Goal: Task Accomplishment & Management: Complete application form

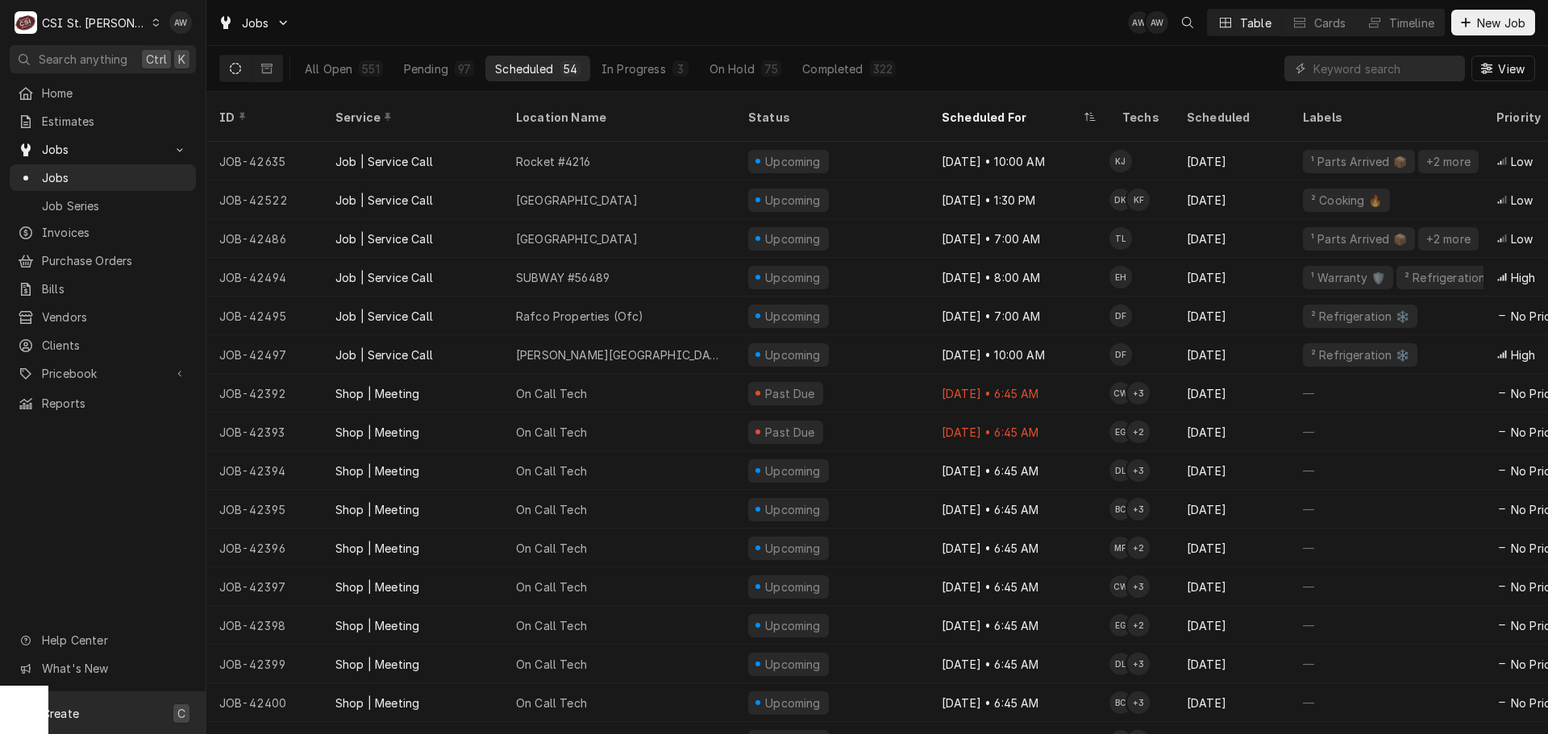
click at [85, 703] on div "Create C" at bounding box center [103, 713] width 206 height 42
click at [261, 544] on div "Job" at bounding box center [301, 546] width 108 height 17
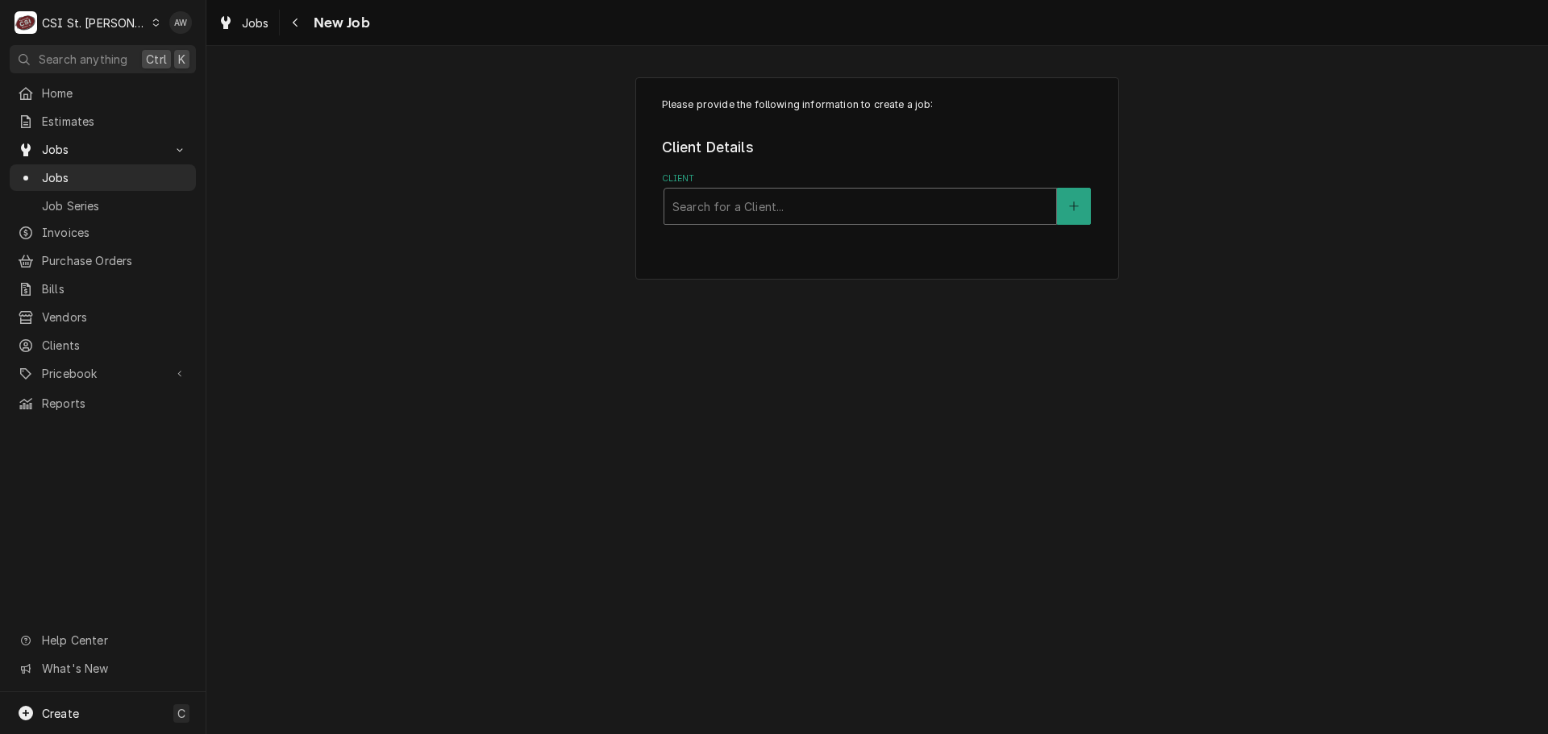
click at [730, 195] on div "Client" at bounding box center [860, 206] width 376 height 29
type input "raising"
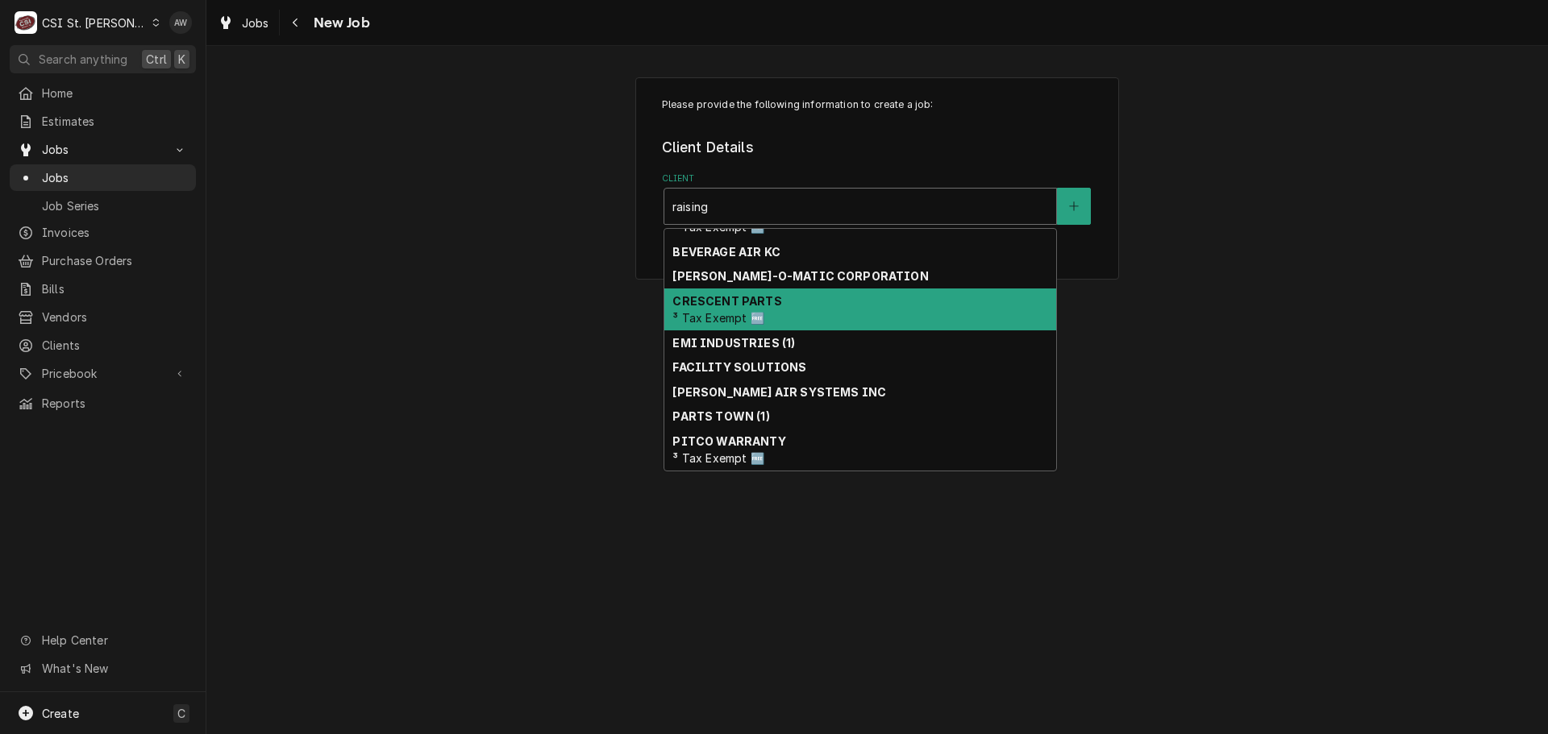
scroll to position [153, 0]
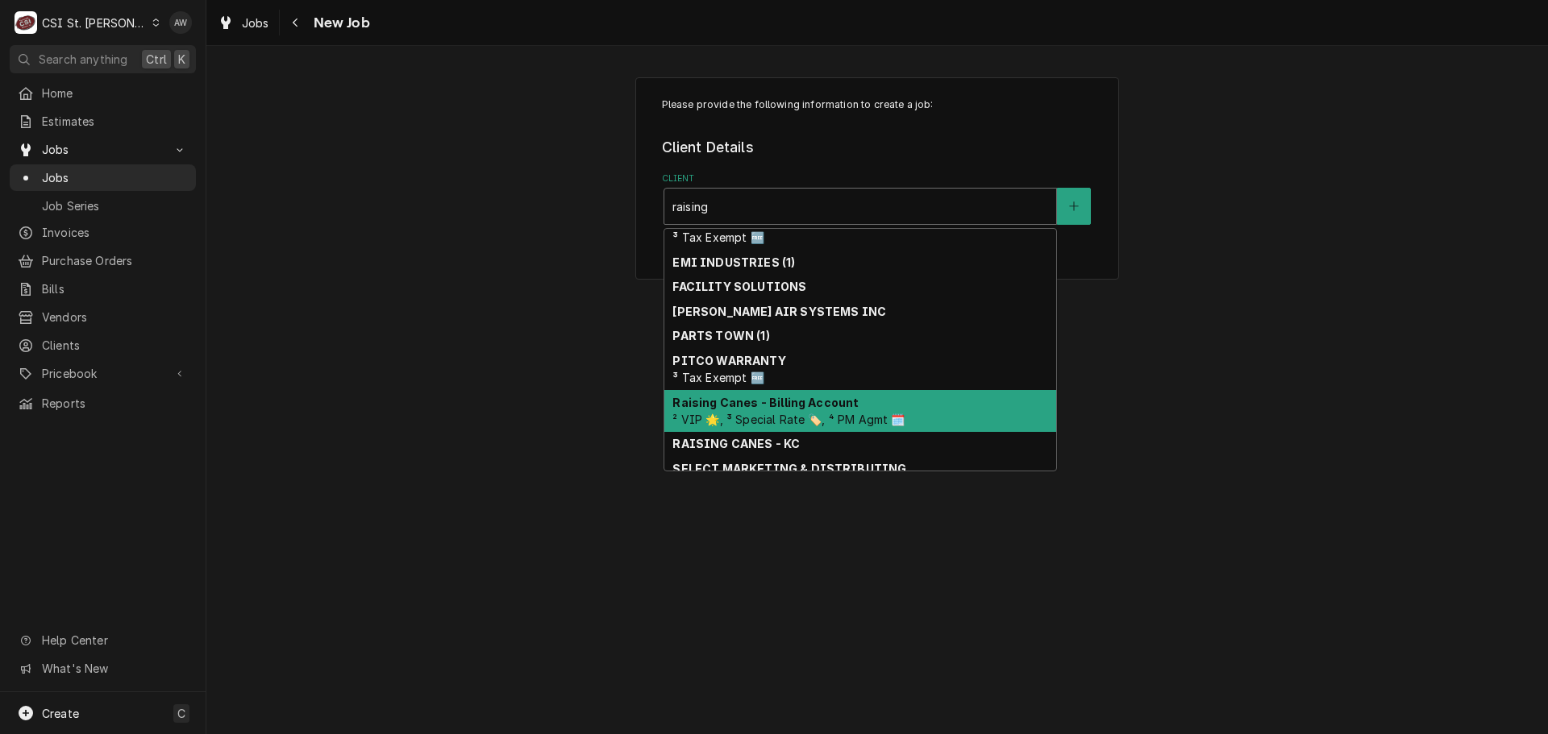
click at [843, 409] on strong "Raising Canes - Billing Account" at bounding box center [765, 403] width 186 height 14
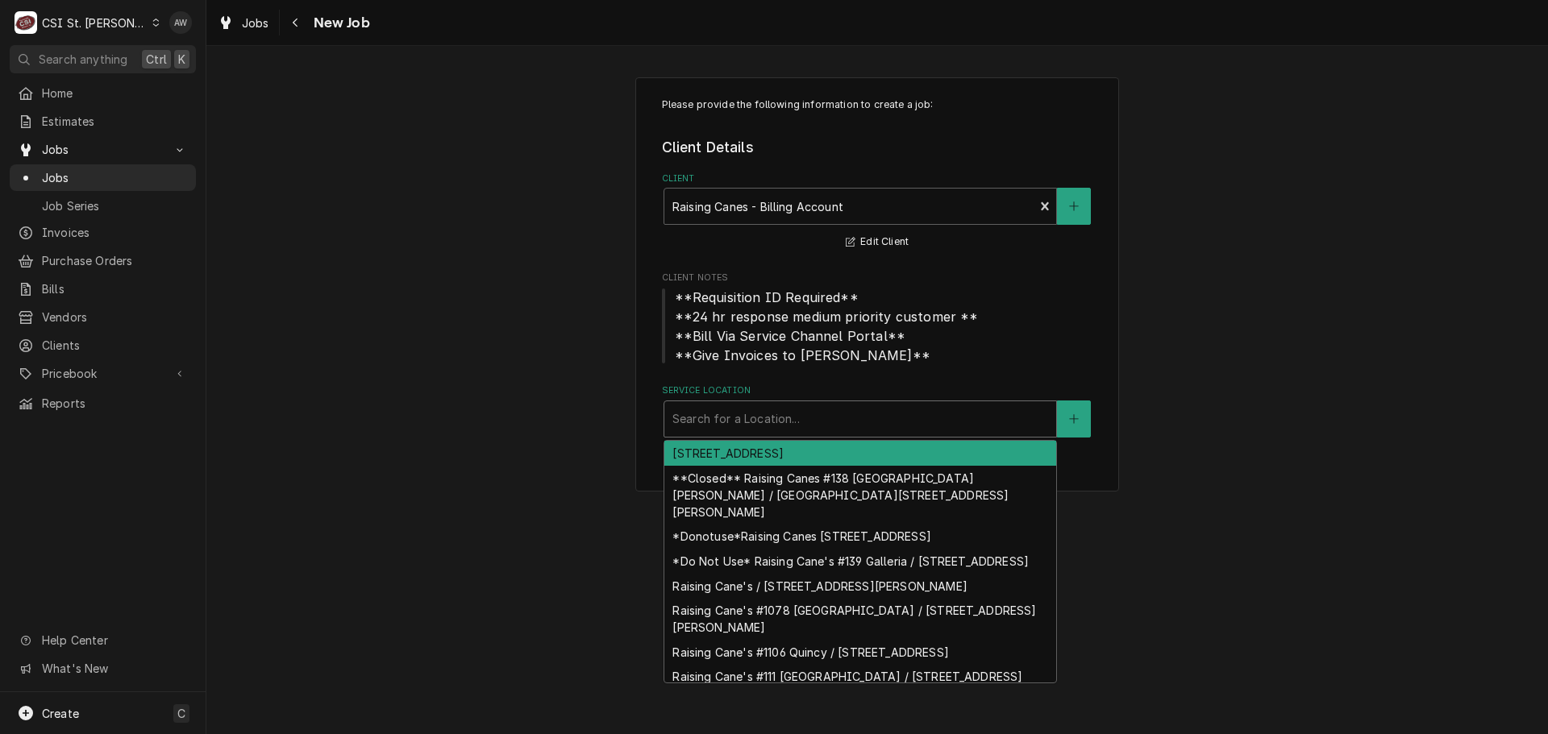
click at [751, 416] on div "Service Location" at bounding box center [860, 419] width 376 height 29
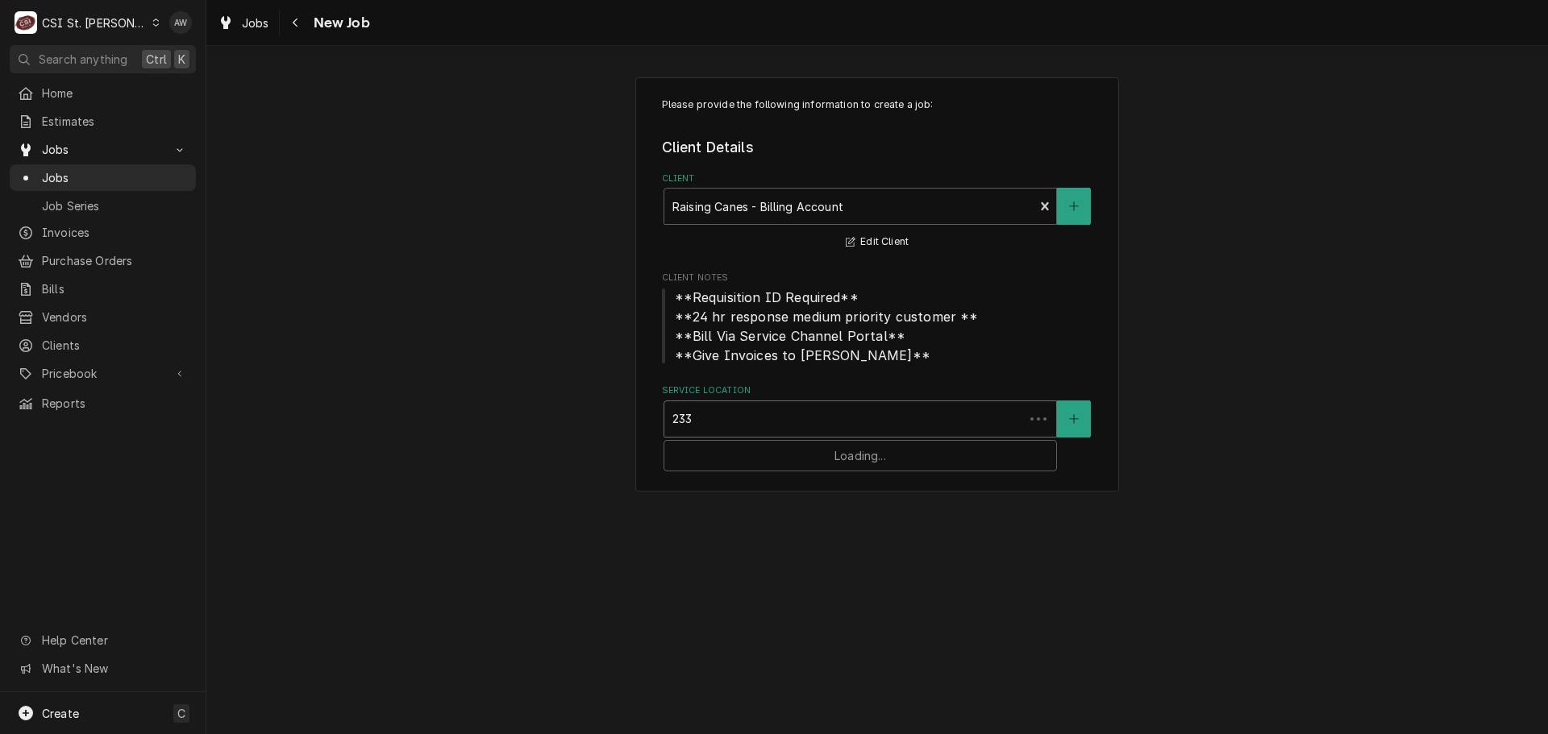
type input "2333"
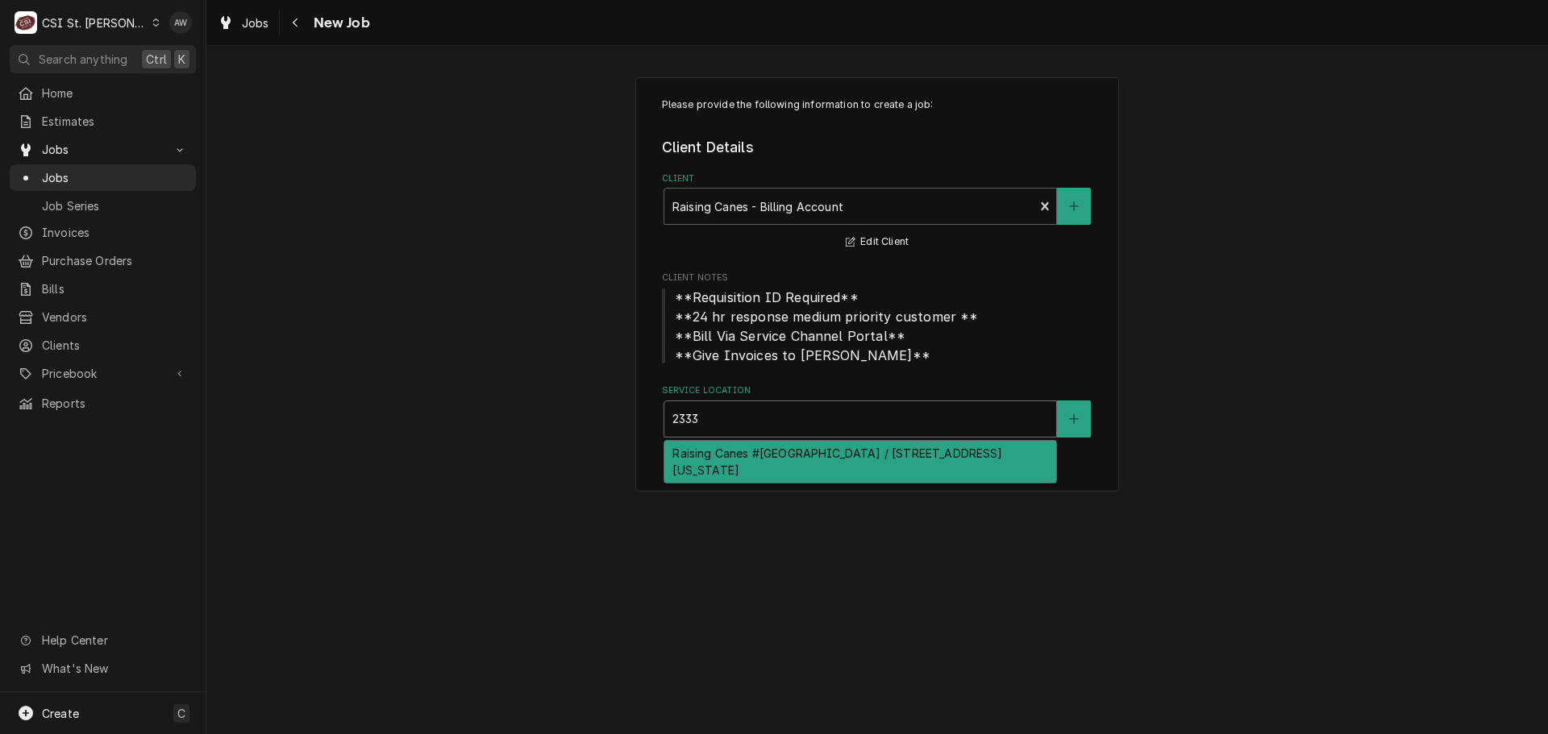
click at [764, 459] on div "Raising Canes #1142 Jefferson City / 2333 Missouri Blvd, Jefferson City, MO 651…" at bounding box center [860, 462] width 392 height 42
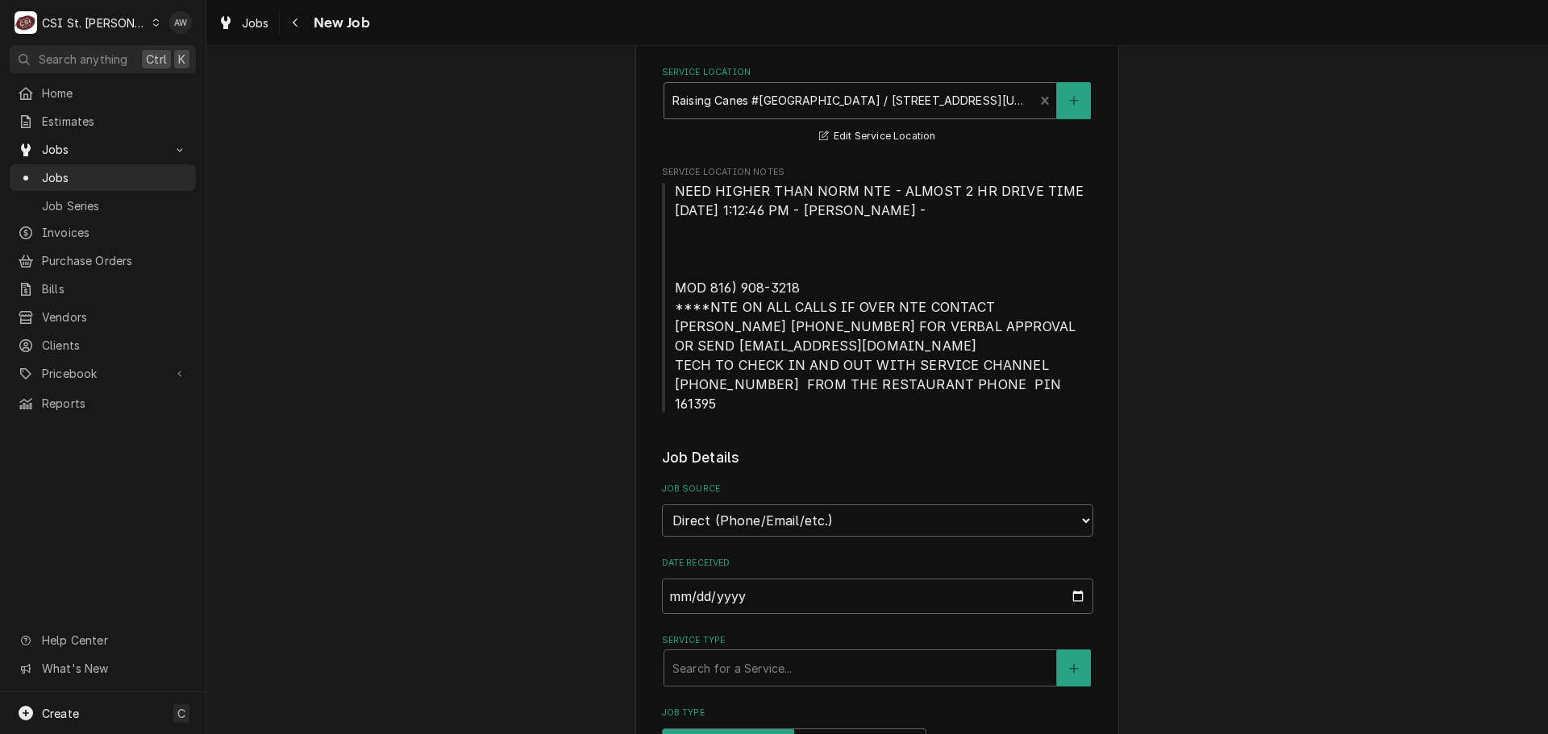
scroll to position [484, 0]
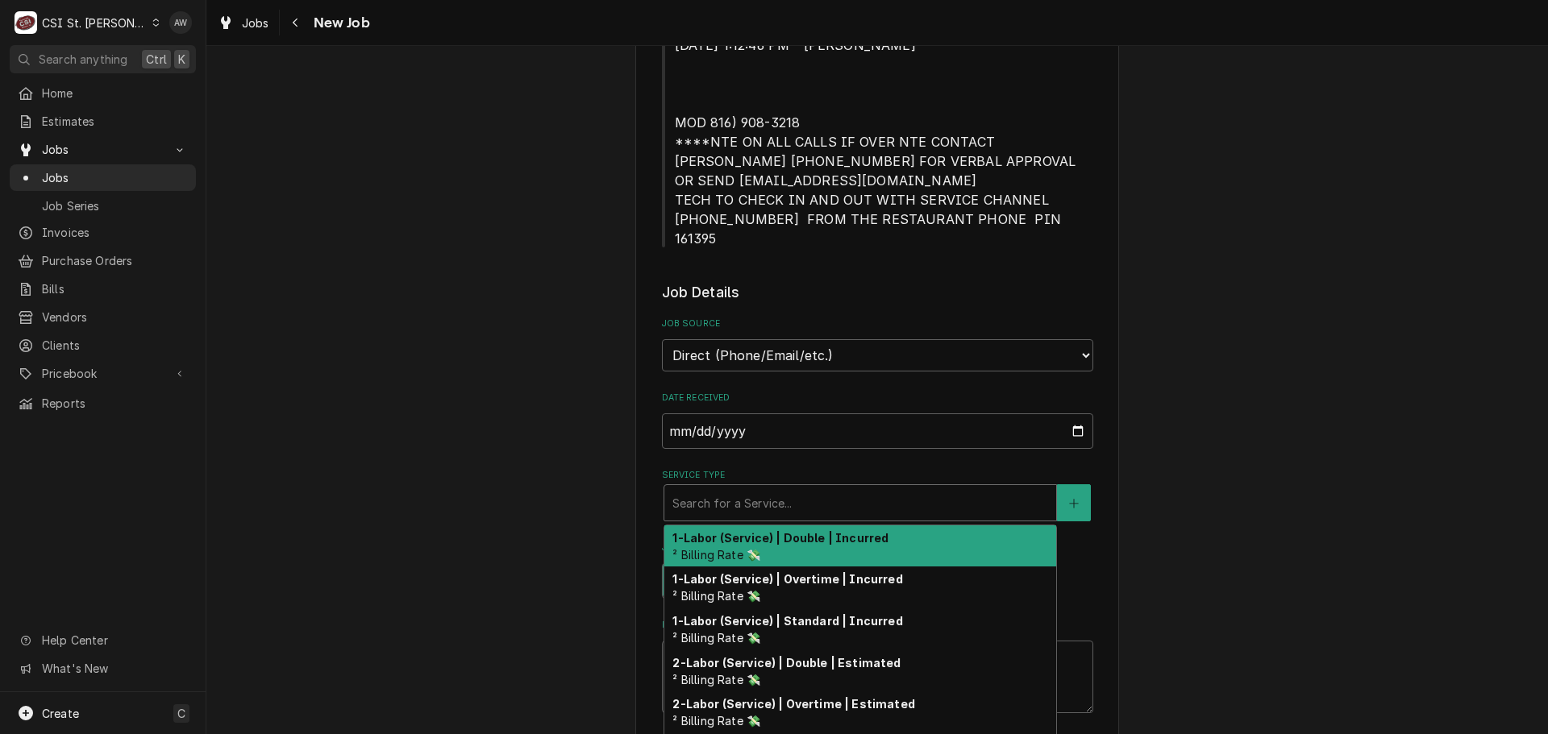
click at [838, 489] on div "Service Type" at bounding box center [860, 503] width 376 height 29
type textarea "x"
type input "s"
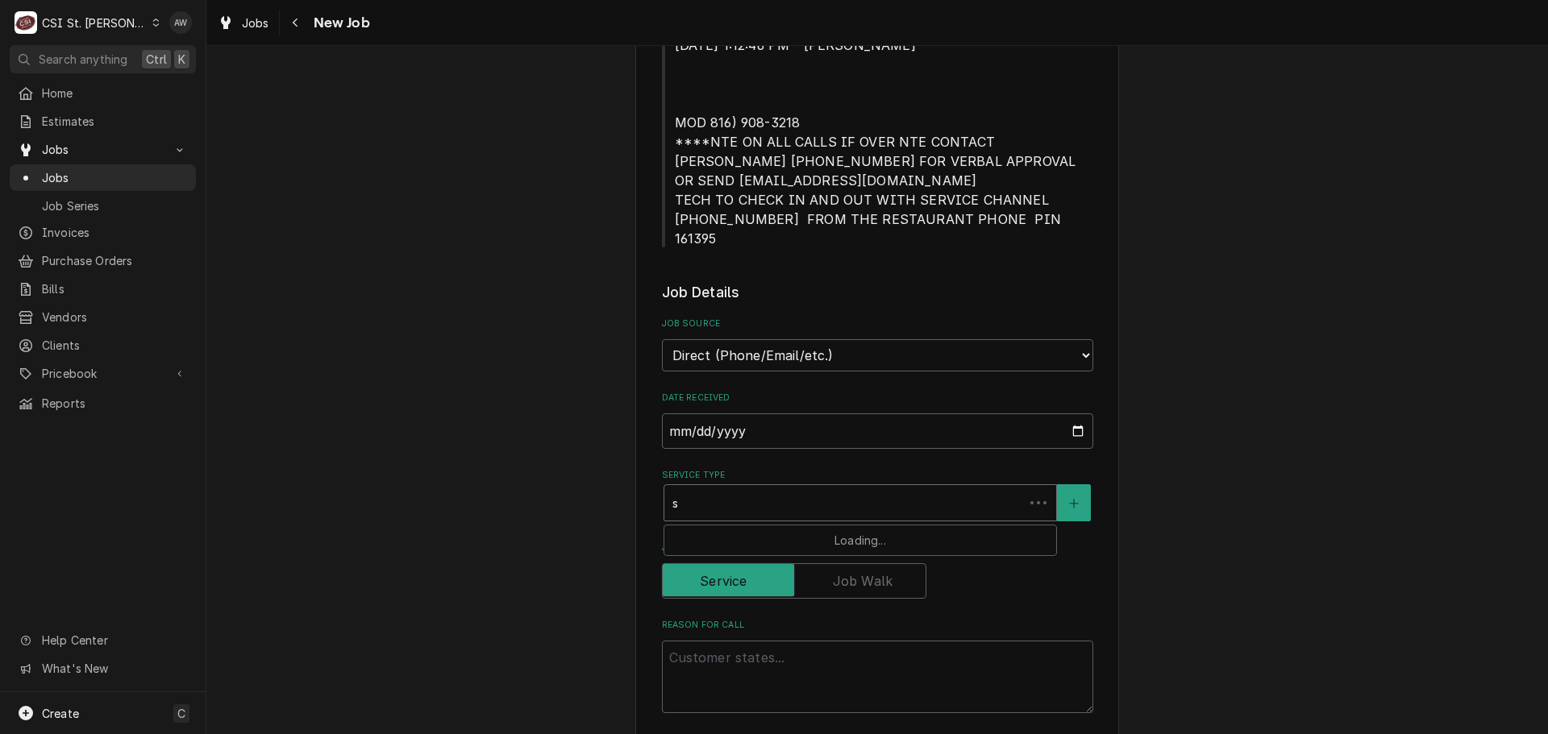
type textarea "x"
type input "se"
type textarea "x"
type input "ser"
type textarea "x"
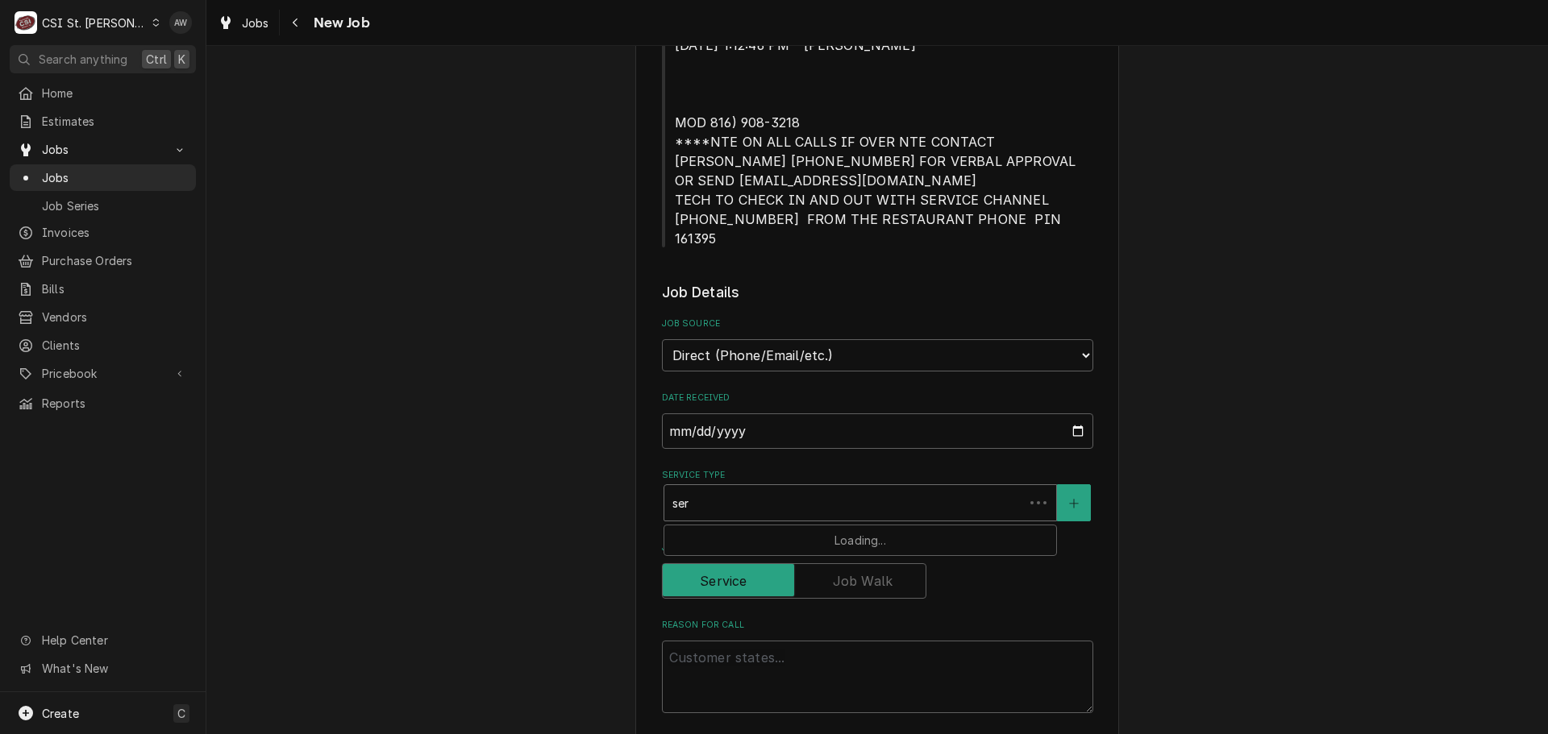
type input "serv"
type textarea "x"
type input "servi"
type textarea "x"
type input "servic"
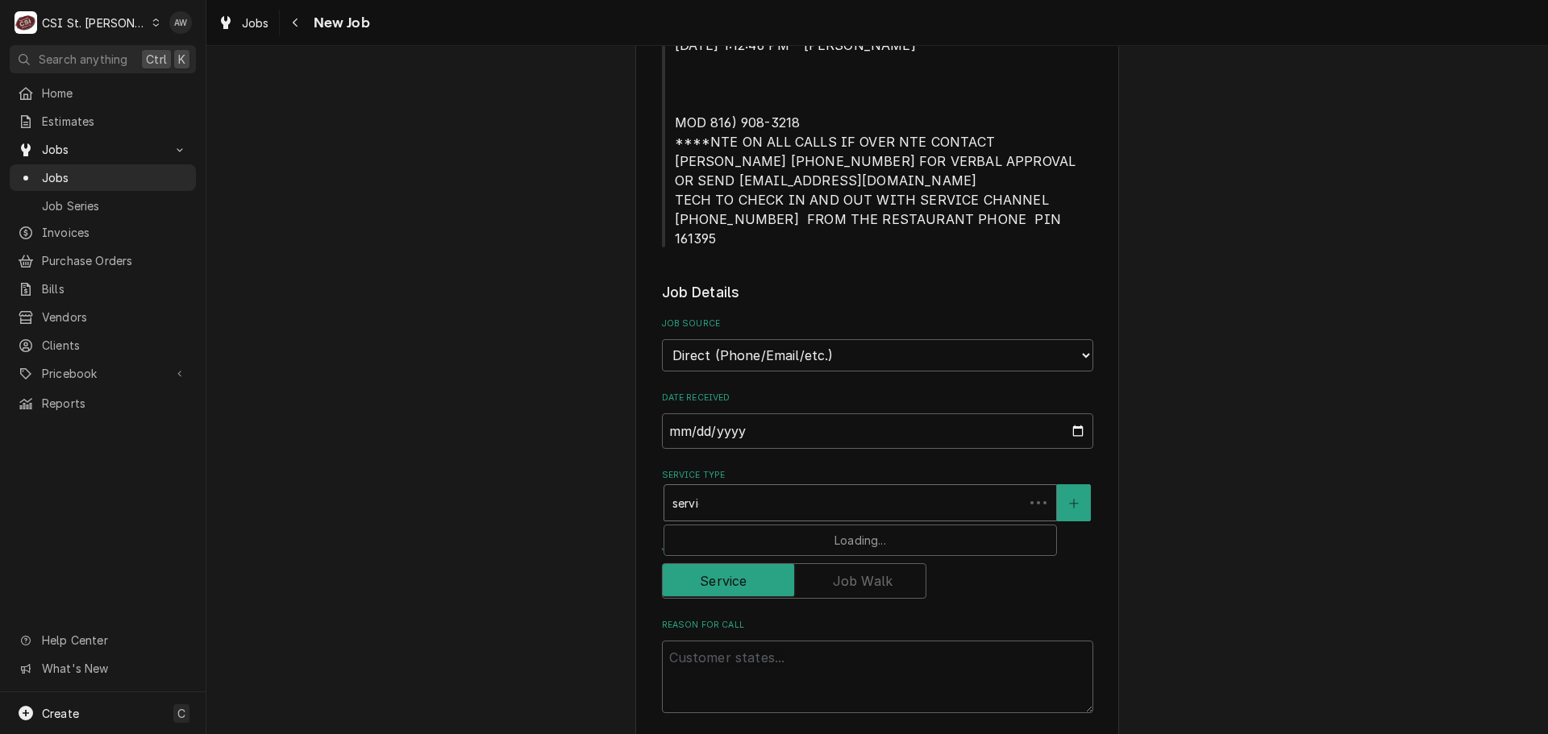
type textarea "x"
type input "service"
type textarea "x"
type input "service"
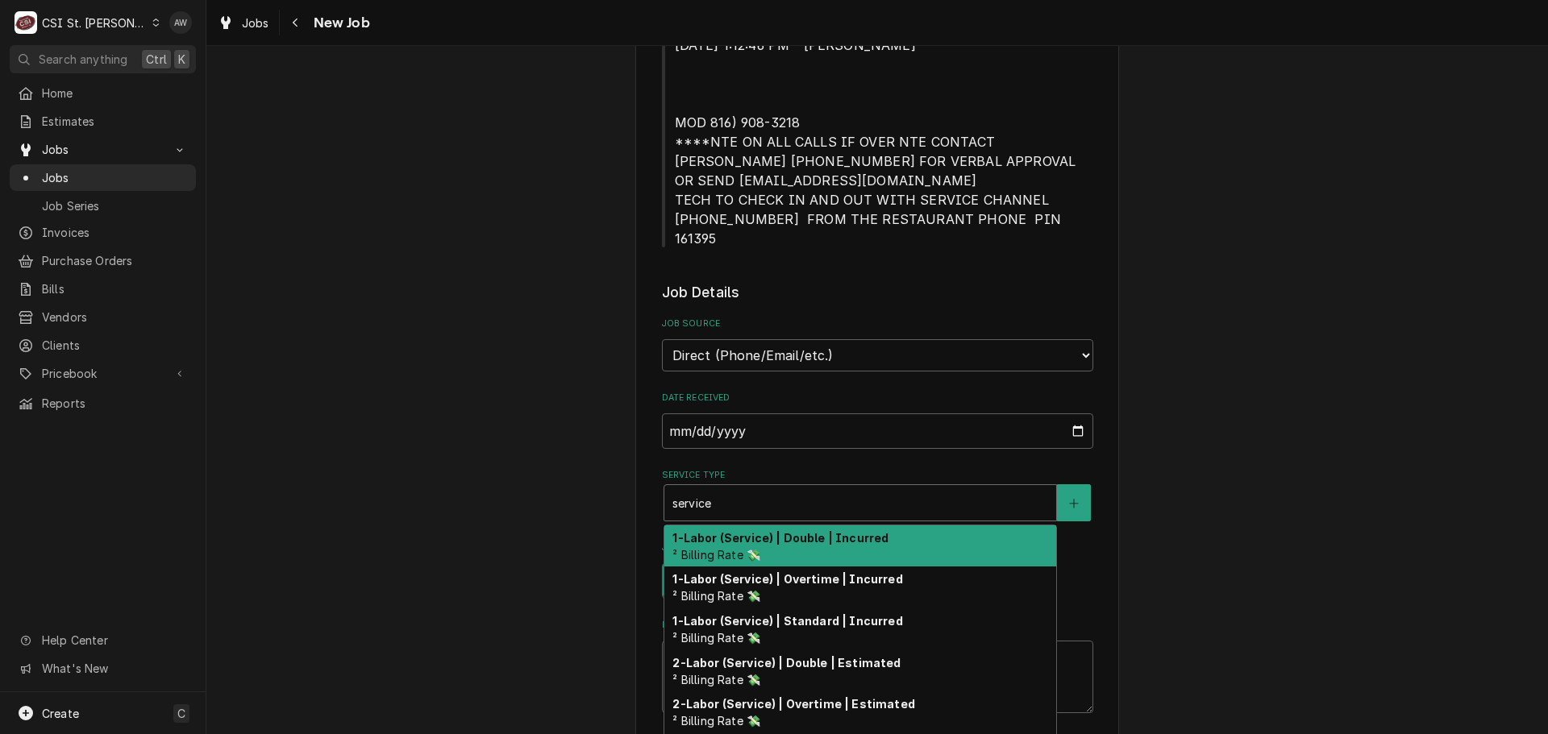
type textarea "x"
type input "service c"
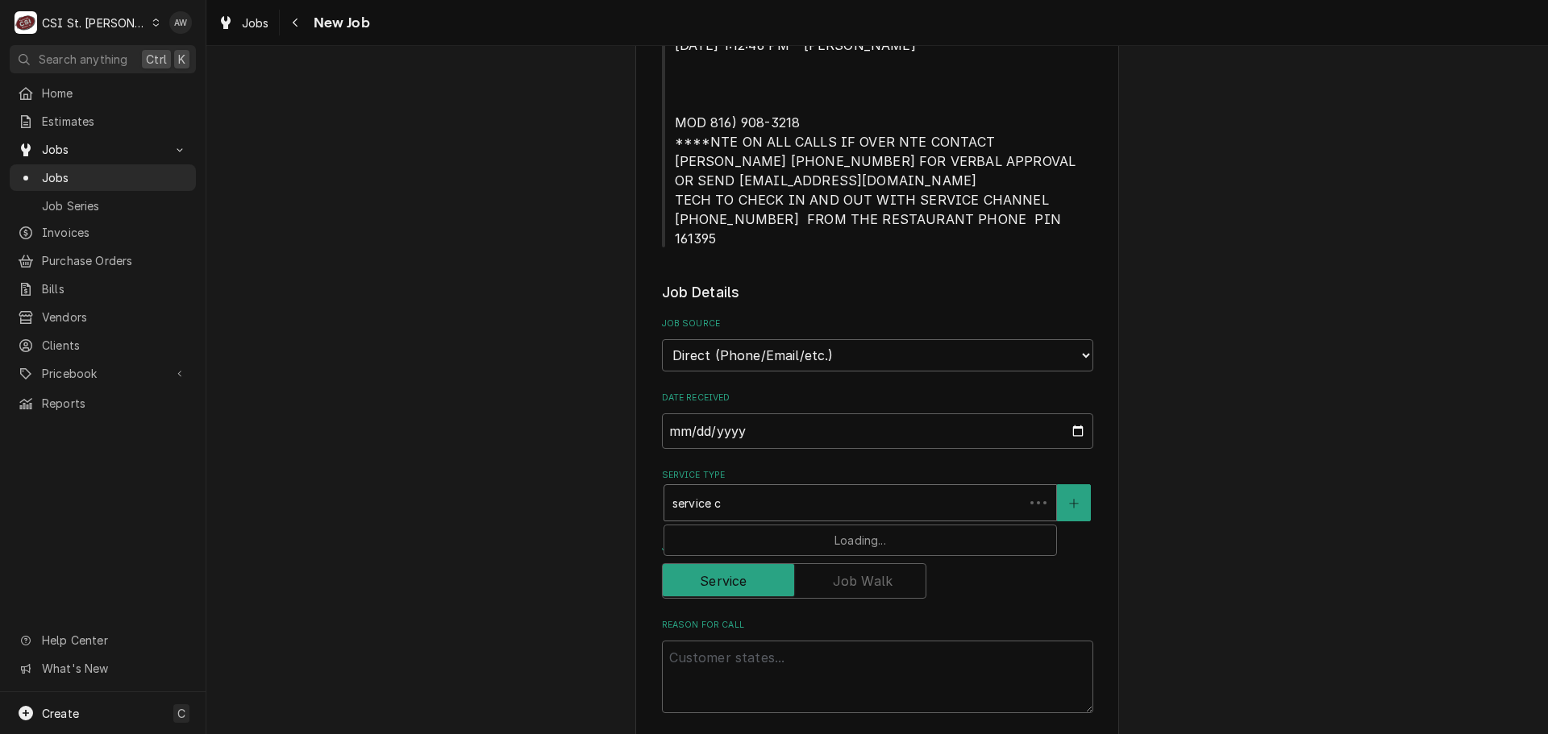
type textarea "x"
type input "service ca"
type textarea "x"
type input "service cal"
type textarea "x"
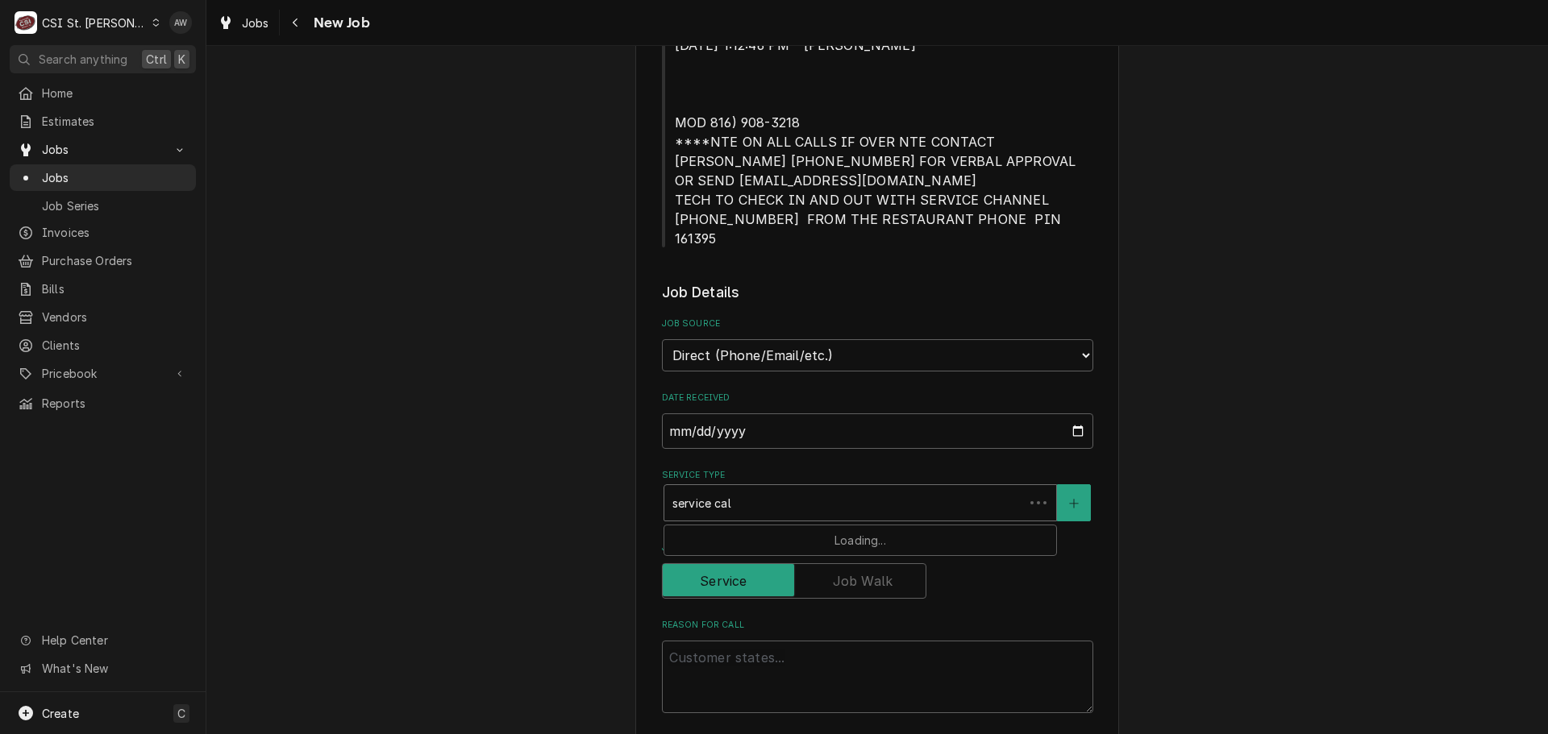
type input "service call"
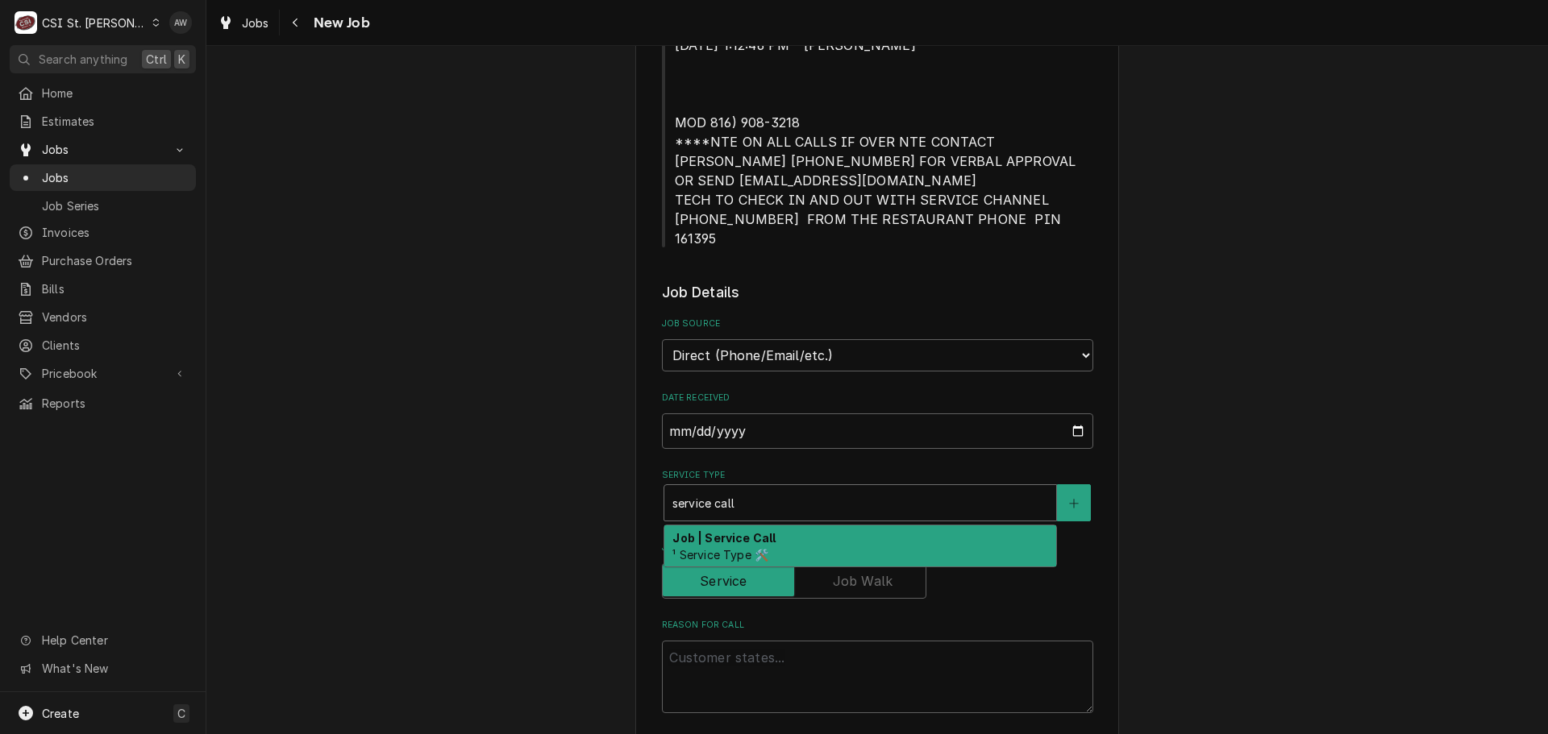
click at [845, 526] on div "Job | Service Call ¹ Service Type 🛠️" at bounding box center [860, 547] width 392 height 42
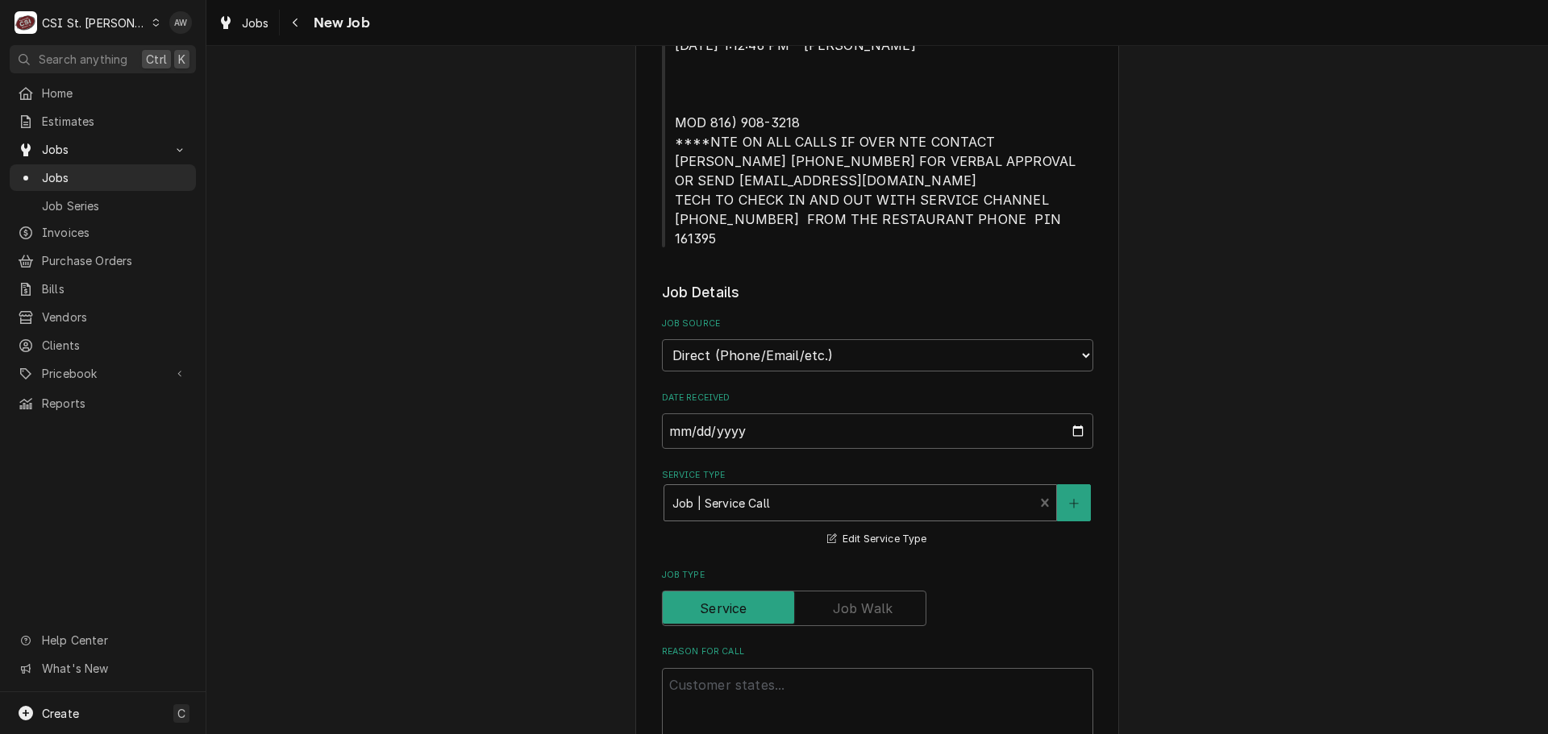
type textarea "x"
click at [702, 339] on select "Direct (Phone/Email/etc.) Service Channel Corrigo Ecotrak Other" at bounding box center [877, 355] width 431 height 32
select select "1"
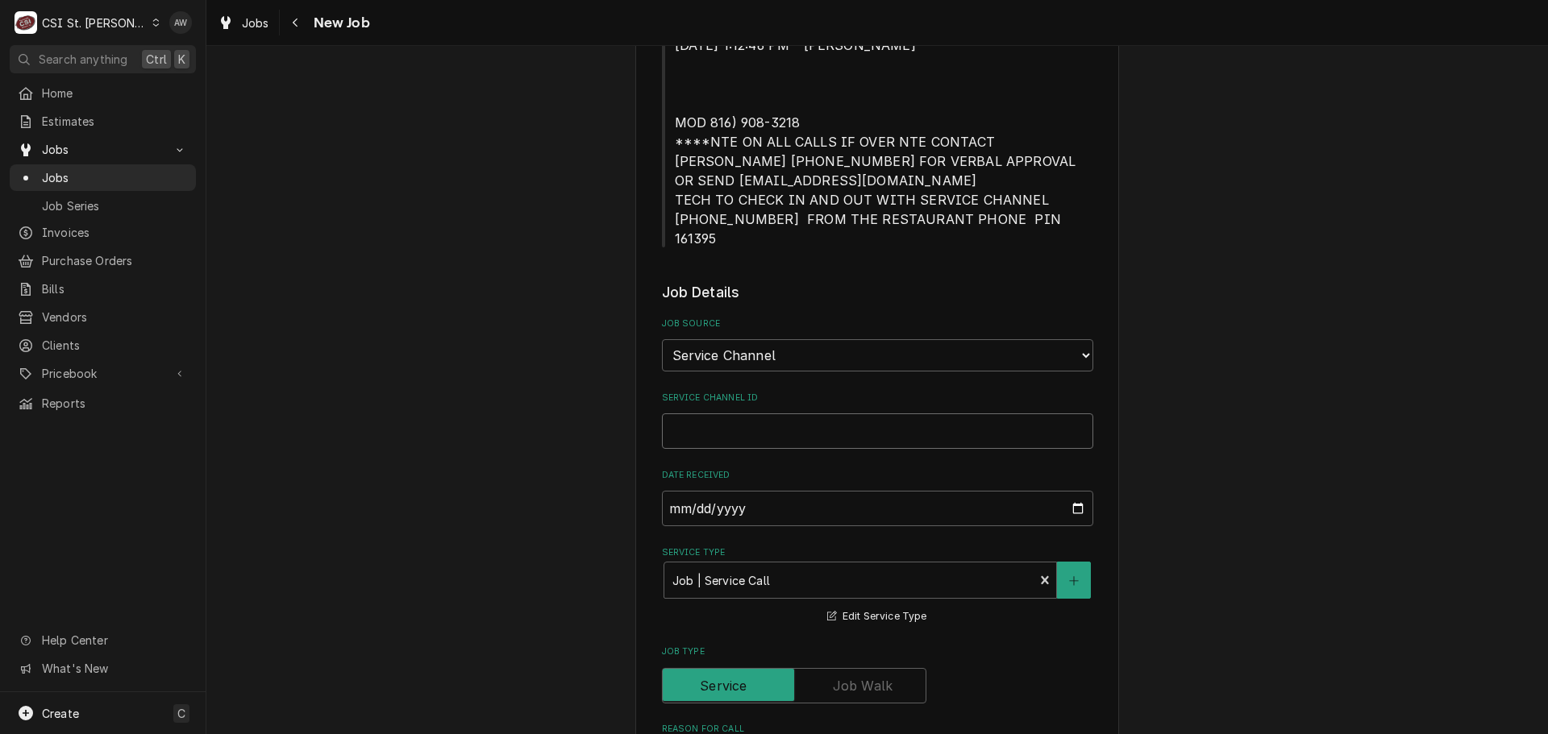
click at [865, 418] on input "Service Channel ID" at bounding box center [877, 431] width 431 height 35
paste input "325748843"
type textarea "x"
type input "325748843"
type textarea "x"
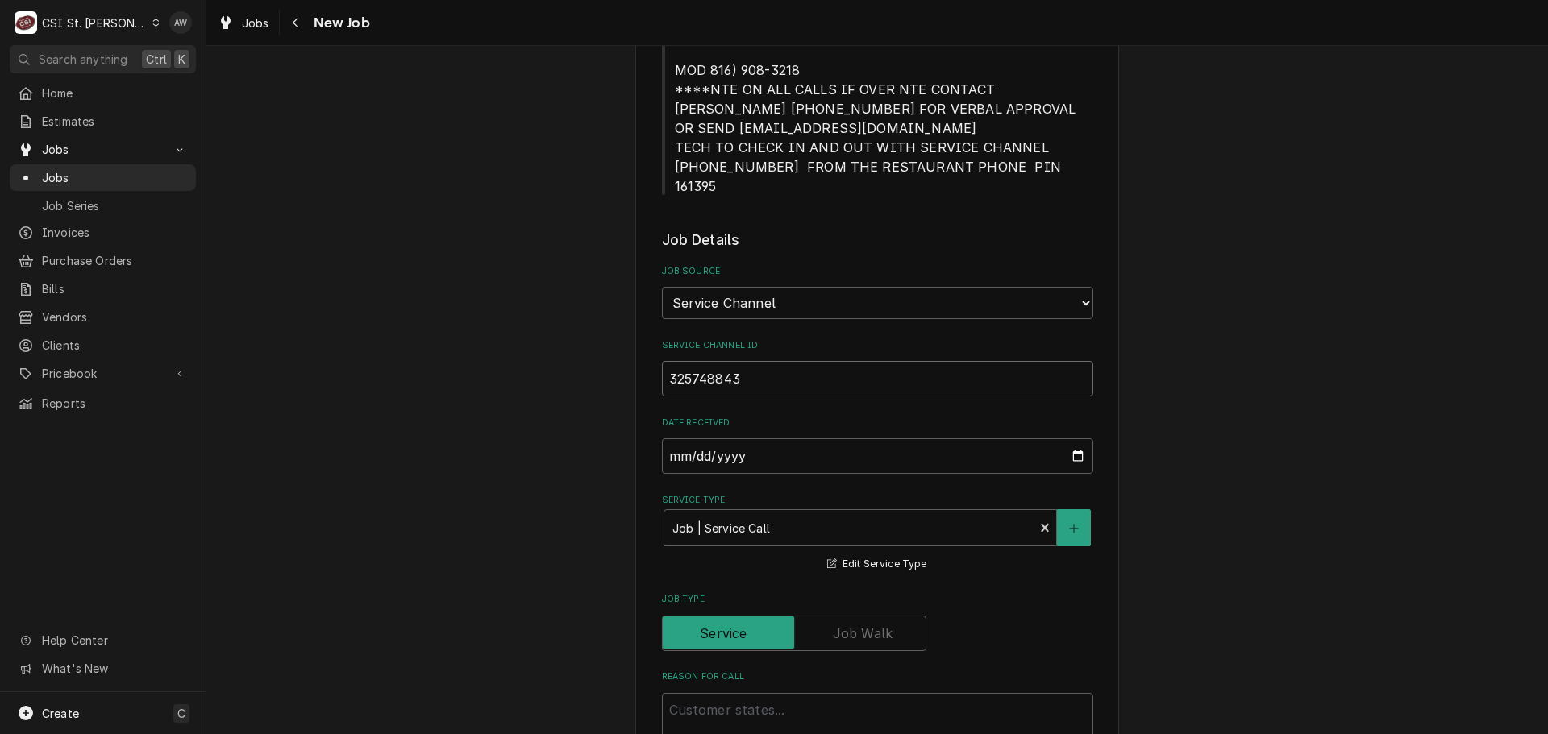
scroll to position [564, 0]
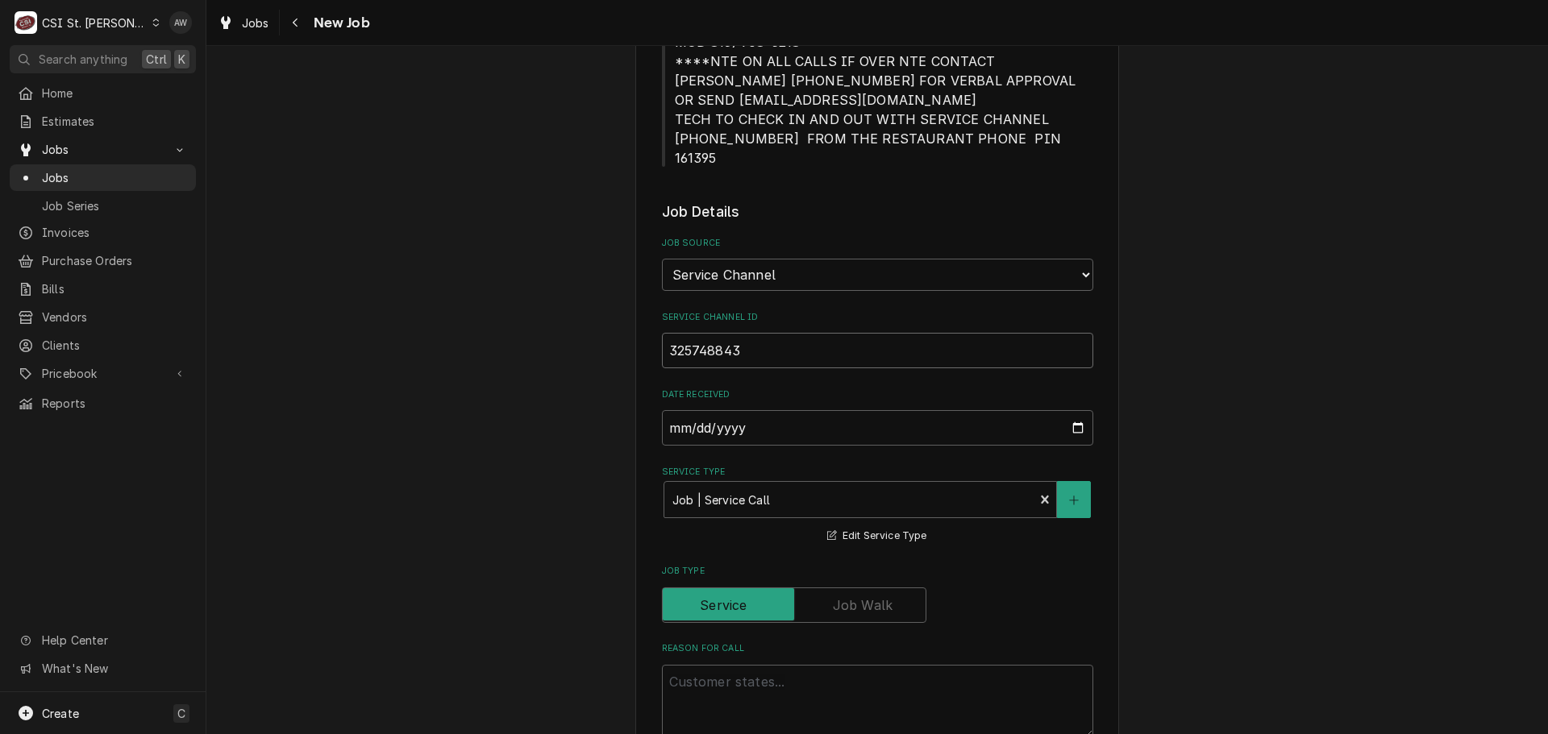
type input "325748843"
click at [799, 665] on textarea "Reason For Call" at bounding box center [877, 701] width 431 height 73
click at [734, 665] on textarea "Reason For Call" at bounding box center [877, 701] width 431 height 73
paste textarea ""Self serve coke machine keeps tripping breaker. Possibly ice machine issue. Cu…"
type textarea "x"
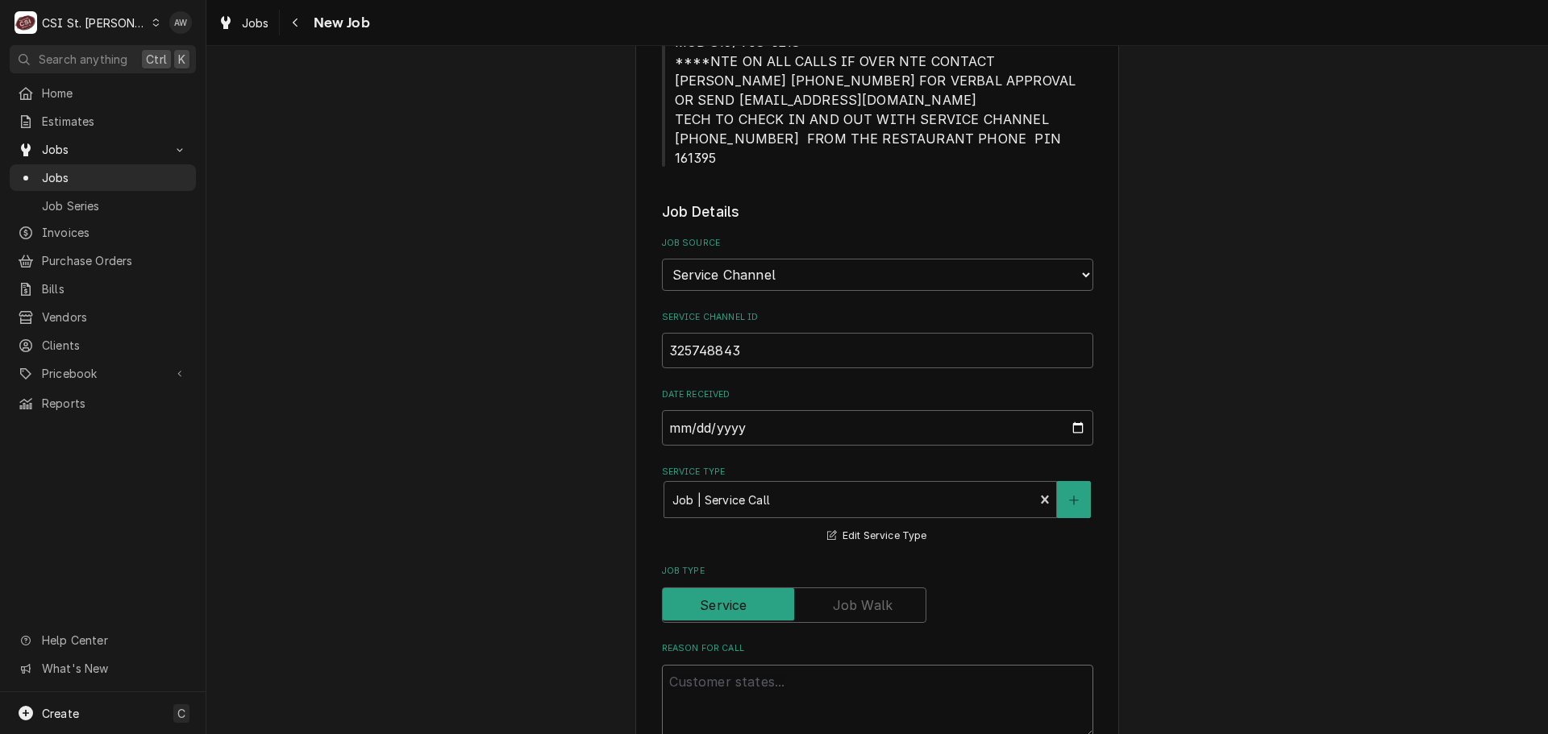
type textarea ""Self serve coke machine keeps tripping breaker. Possibly ice machine issue. Cu…"
click at [665, 665] on textarea ""Self serve coke machine keeps tripping breaker. Possibly ice machine issue. Cu…" at bounding box center [877, 701] width 431 height 73
click at [672, 665] on textarea ""Self serve coke machine keeps tripping breaker. Possibly ice machine issue. Cu…" at bounding box center [877, 701] width 431 height 73
type textarea "x"
type textarea "Self serve coke machine keeps tripping breaker. Possibly ice machine issue. Cur…"
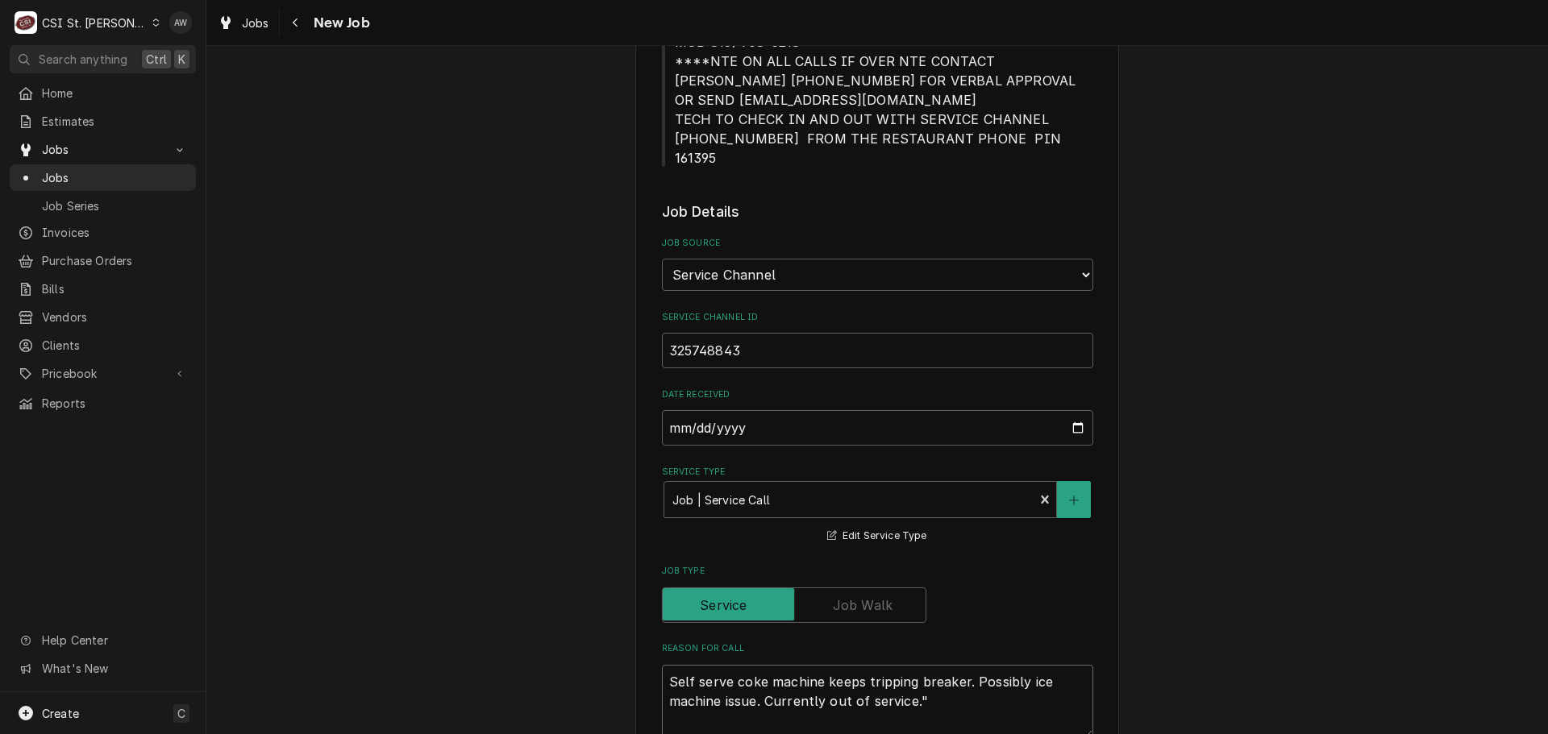
type textarea "x"
type textarea "Self serve coke machine keeps tripping breaker. Possibly ice machine issue. Cur…"
type textarea "x"
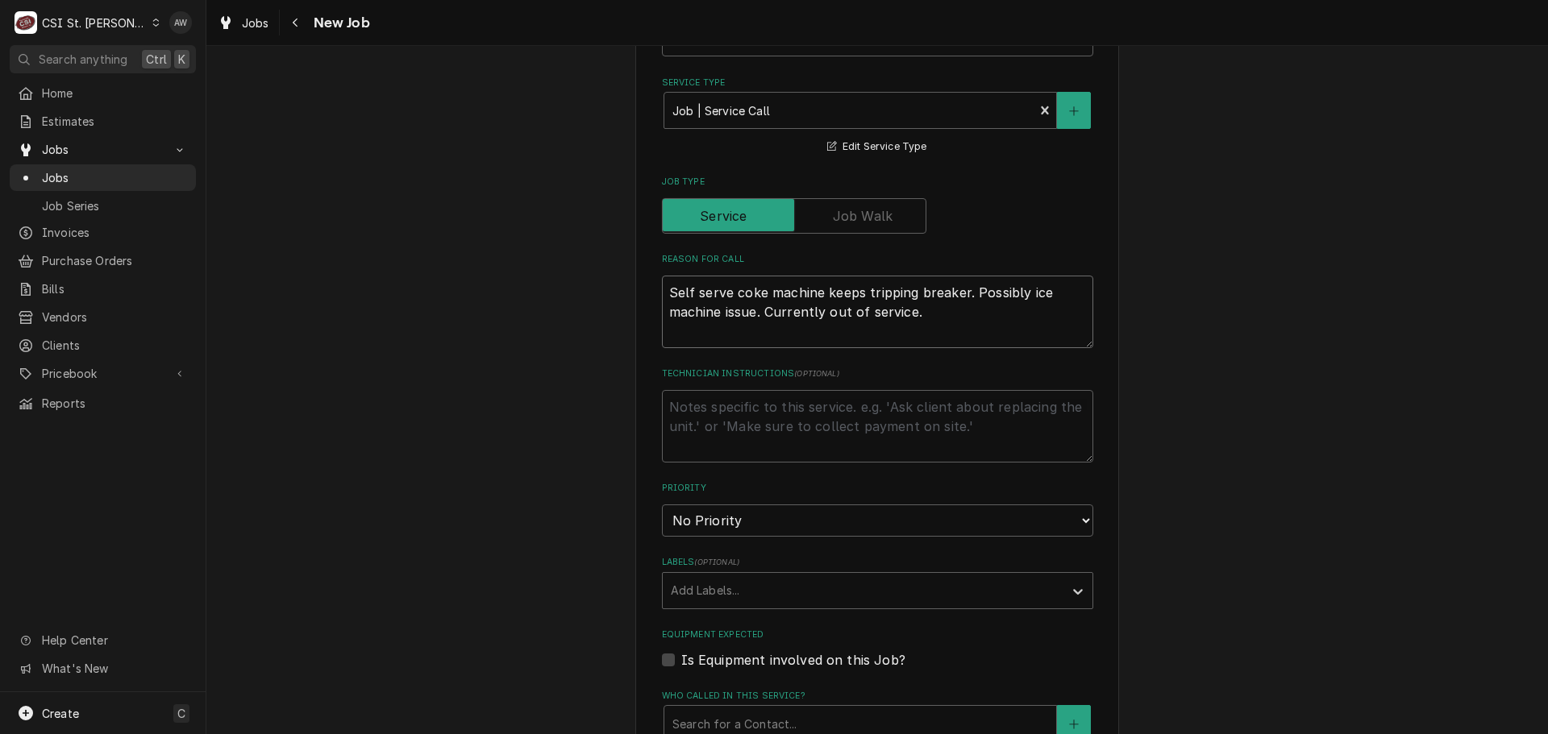
scroll to position [967, 0]
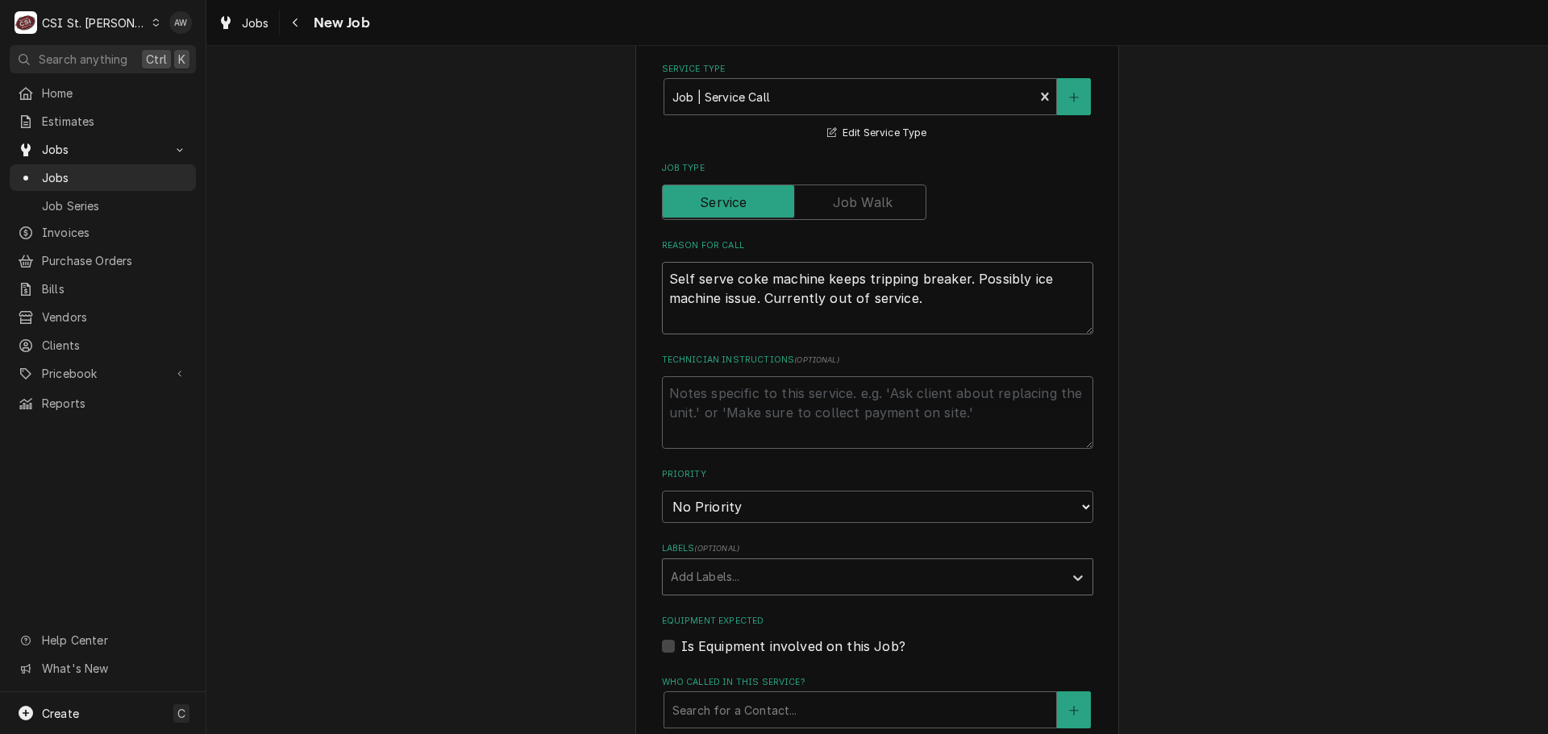
type textarea "Self serve coke machine keeps tripping breaker. Possibly ice machine issue. Cur…"
click at [763, 564] on div "Labels" at bounding box center [863, 577] width 385 height 29
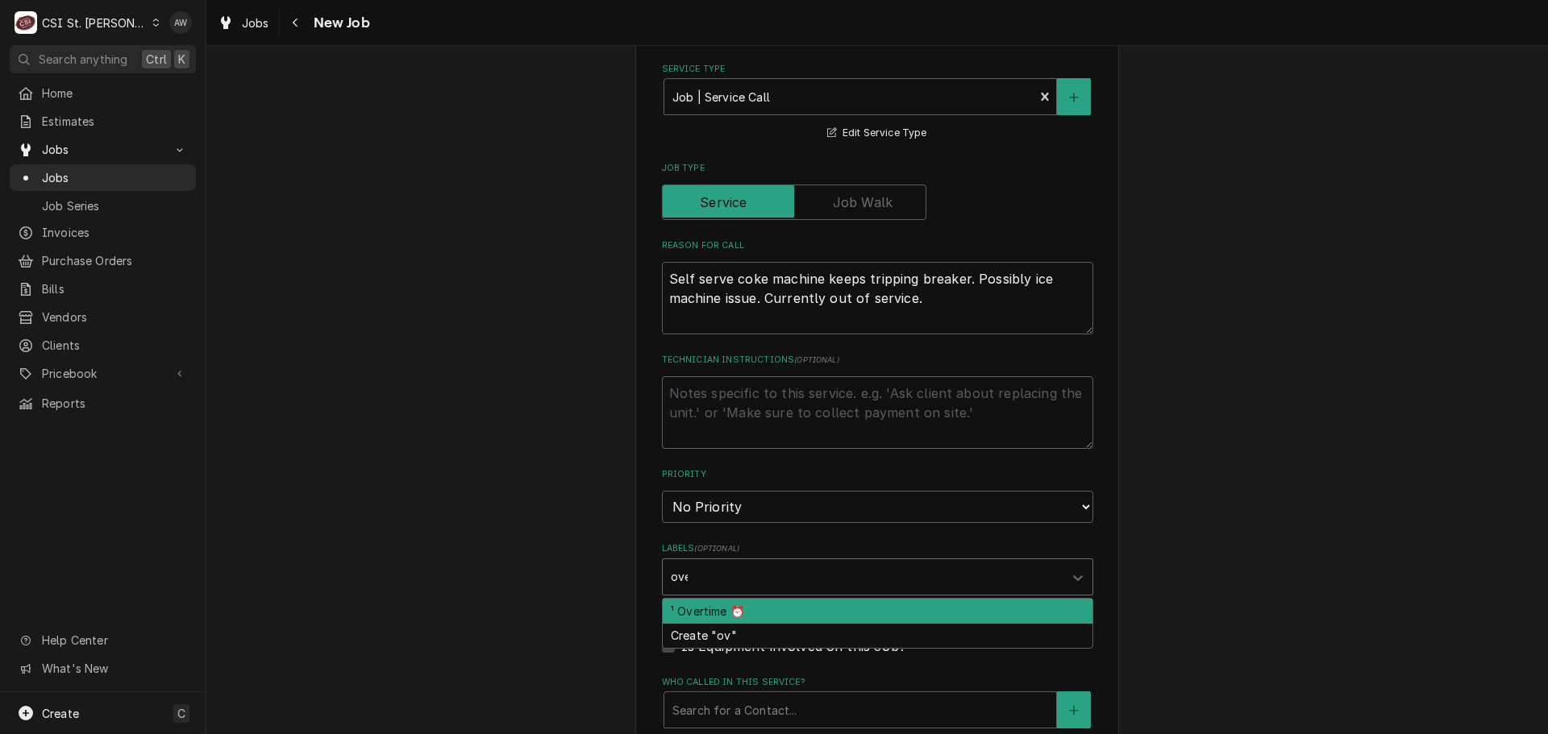
type input "over"
click at [754, 599] on div "¹ Overtime ⏰" at bounding box center [878, 611] width 430 height 25
type textarea "x"
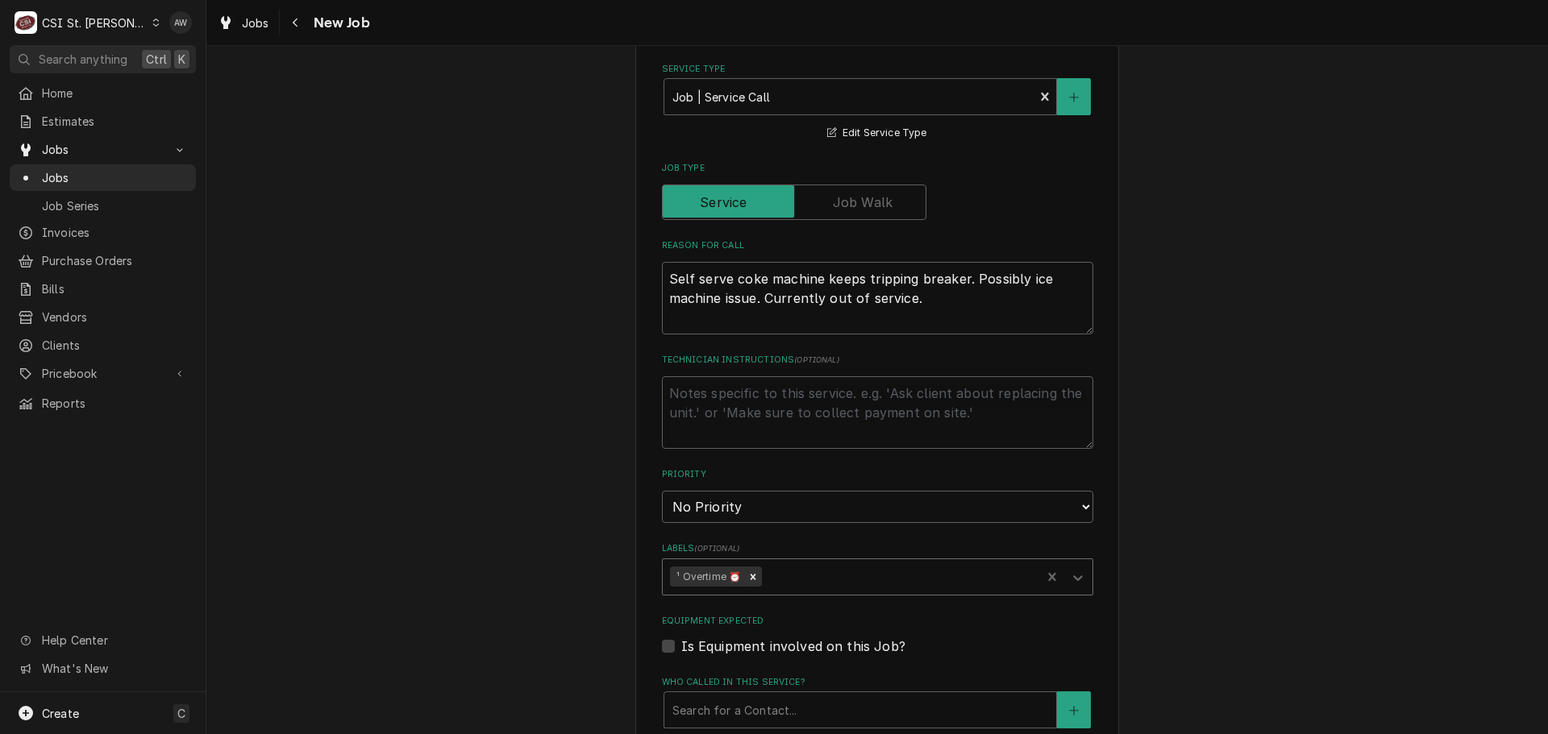
type textarea "x"
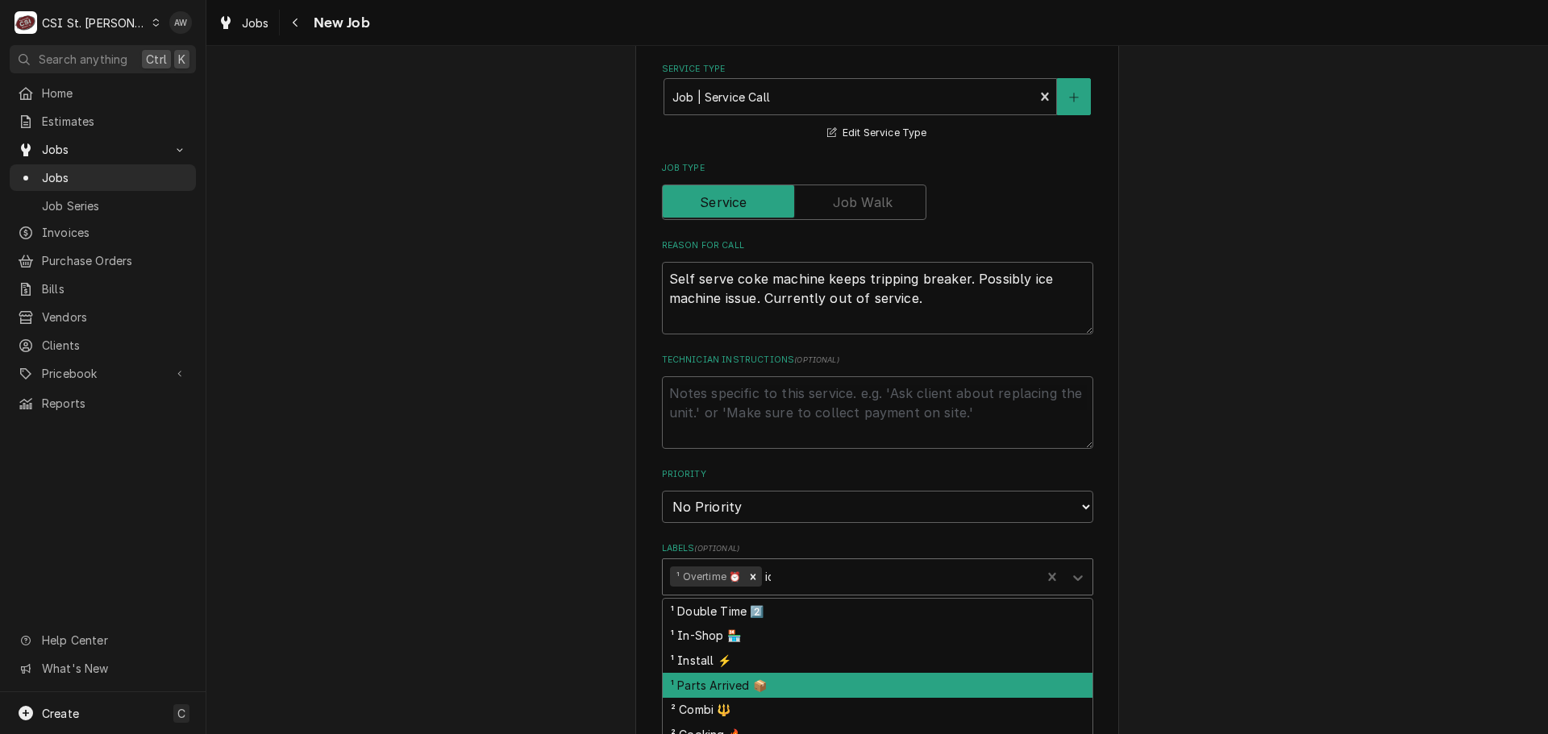
type input "ice"
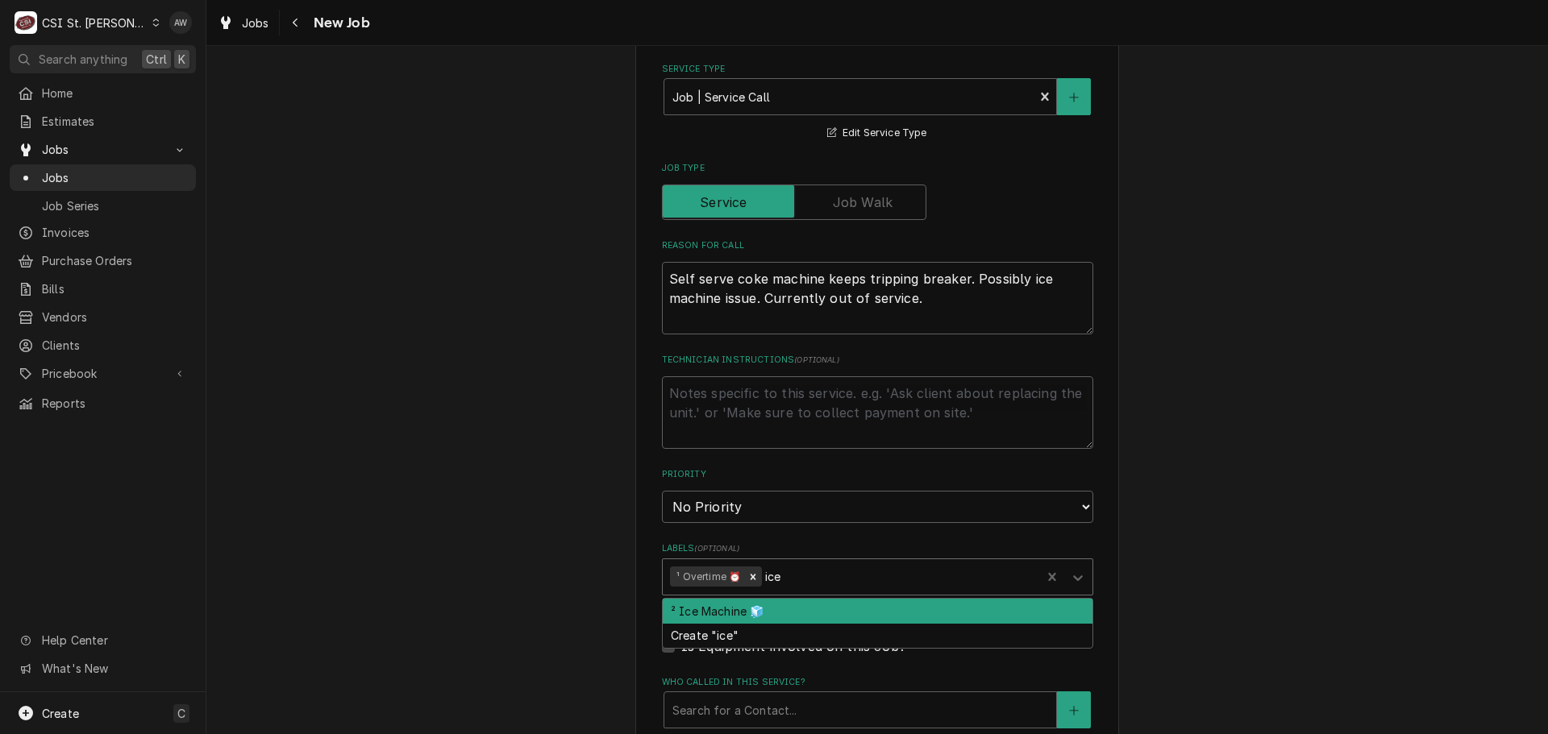
type textarea "x"
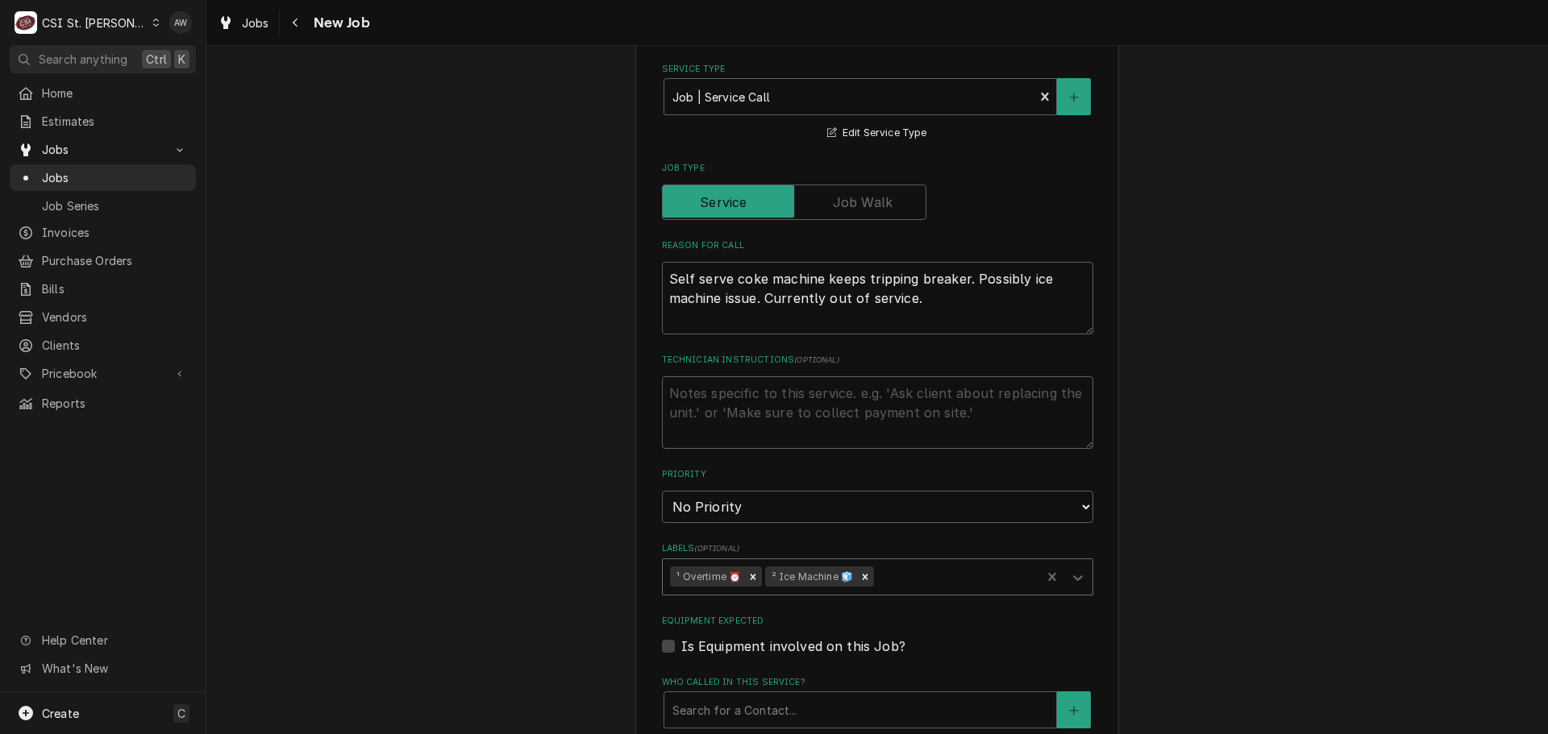
type textarea "x"
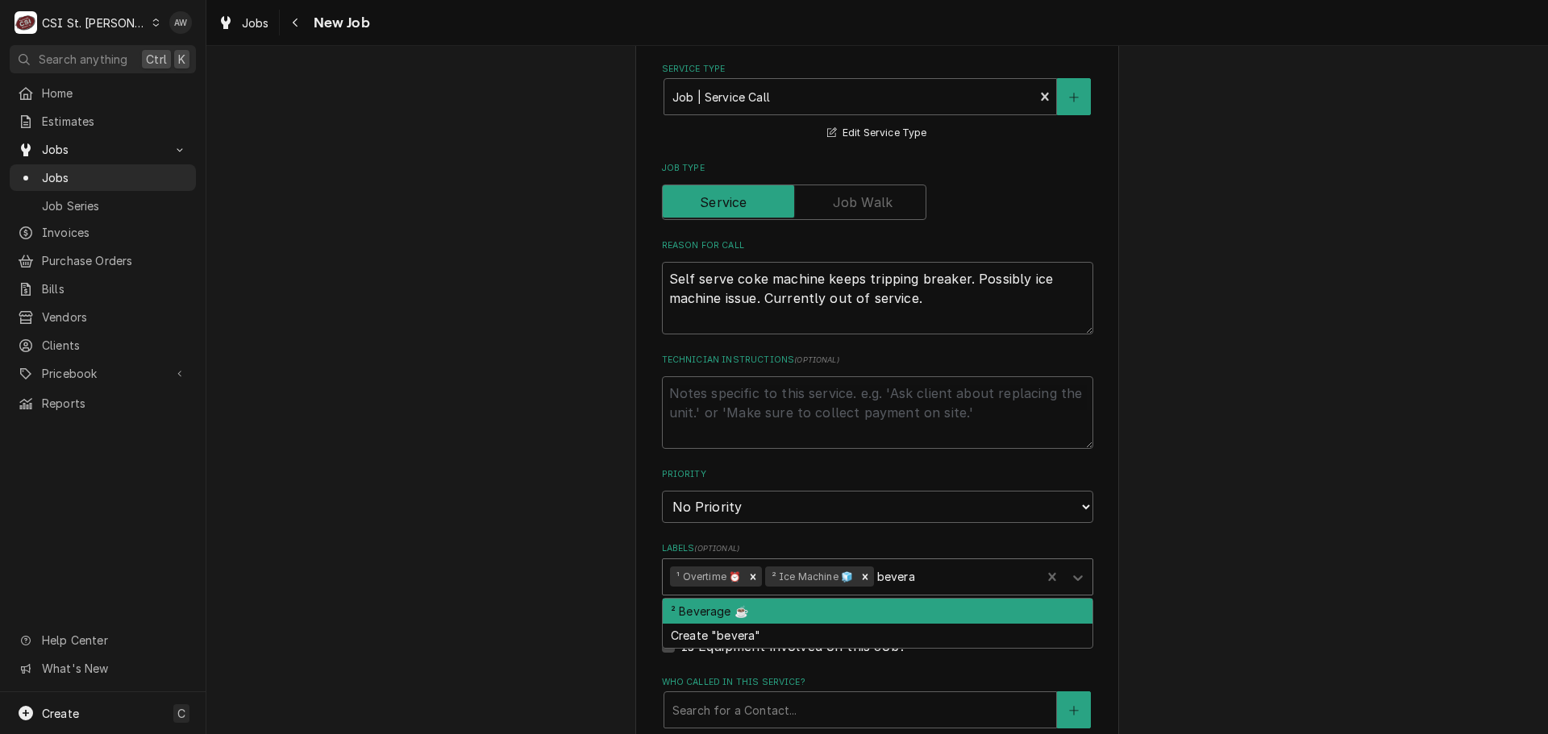
type input "beverag"
type textarea "x"
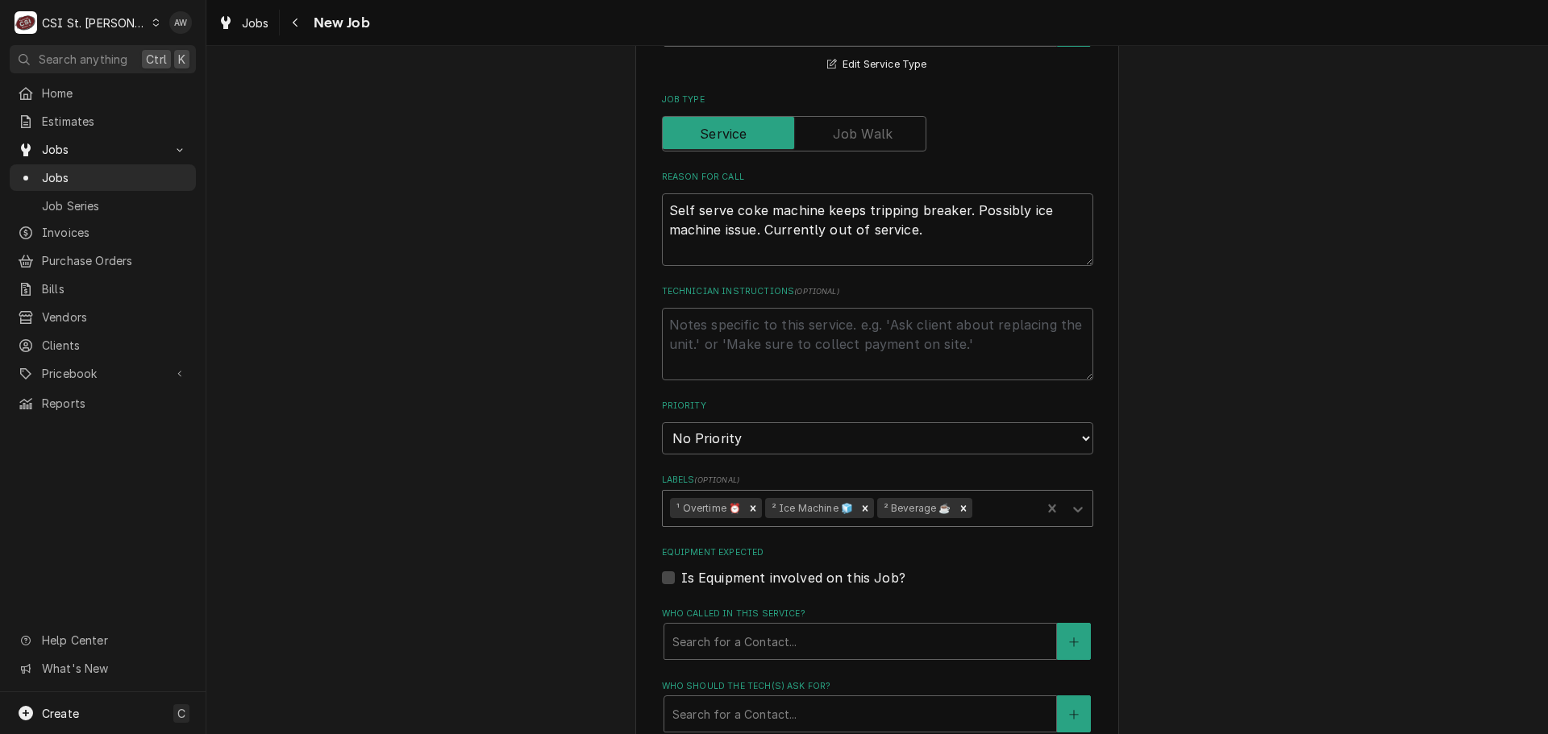
scroll to position [887, 0]
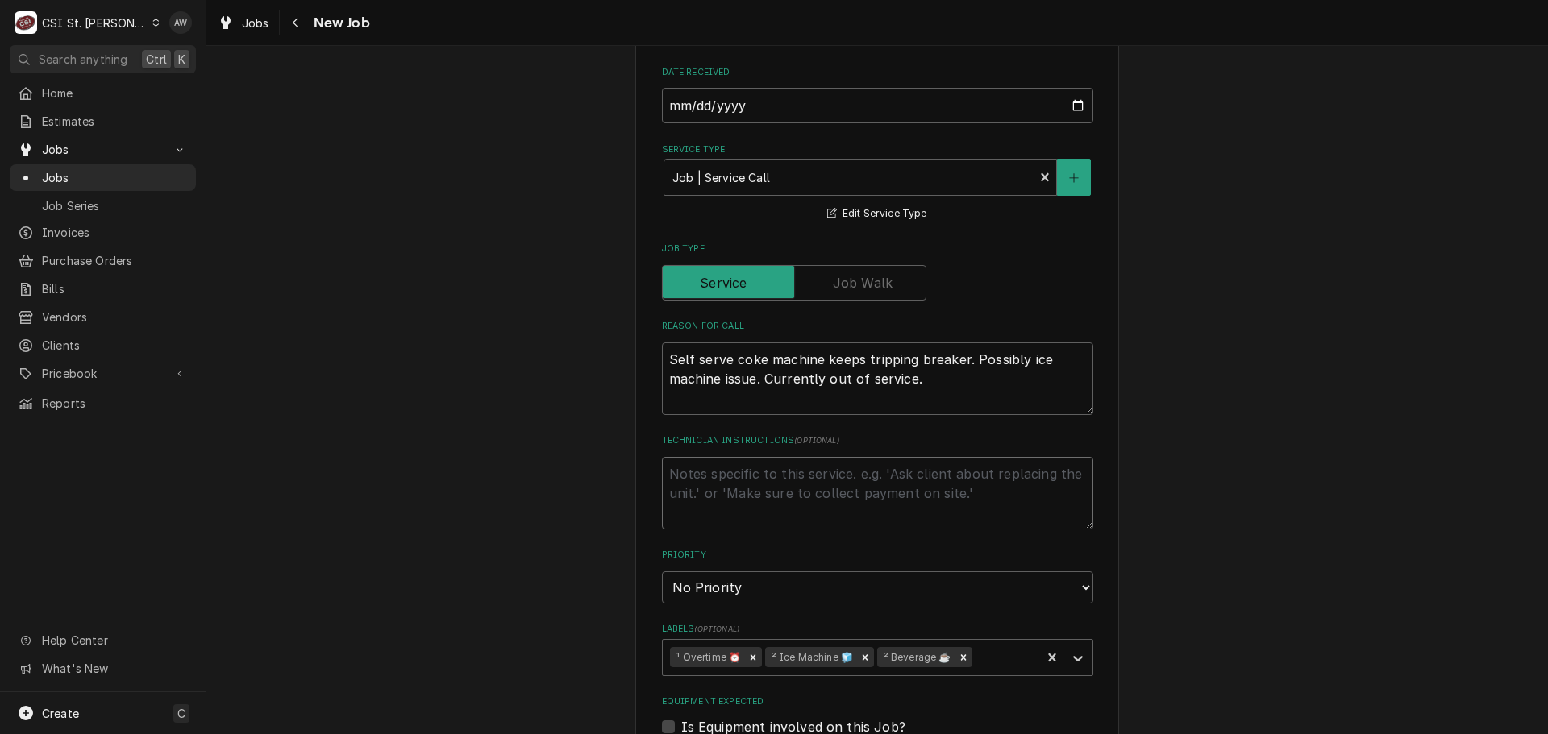
drag, startPoint x: 735, startPoint y: 475, endPoint x: 714, endPoint y: 468, distance: 22.2
click at [733, 472] on textarea "Technician Instructions ( optional )" at bounding box center [877, 493] width 431 height 73
type textarea "x"
type textarea "j"
type textarea "x"
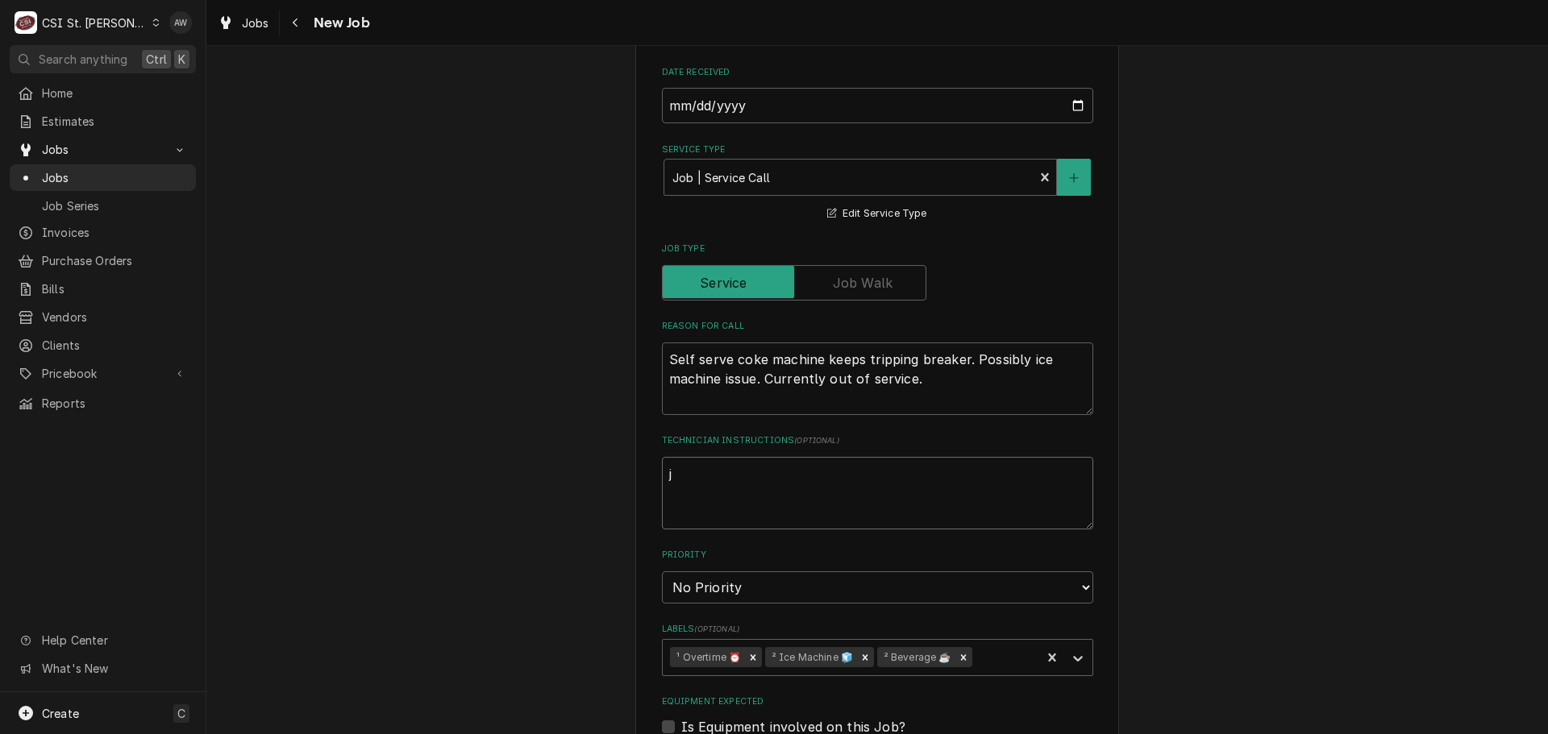
type textarea "je"
type textarea "x"
type textarea "jef"
type textarea "x"
type textarea "jeff"
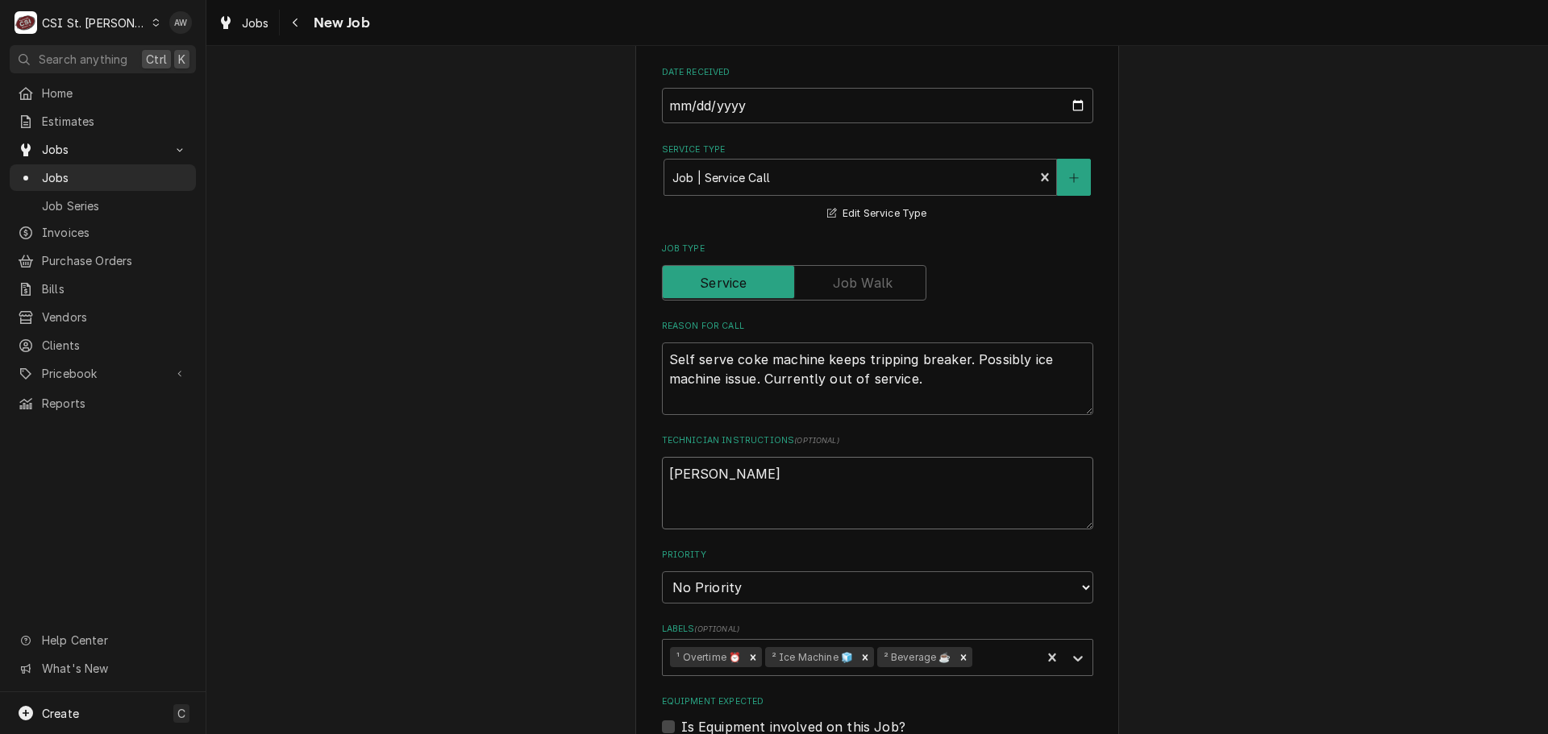
type textarea "x"
type textarea "jeff"
type textarea "x"
type textarea "jeff"
type textarea "x"
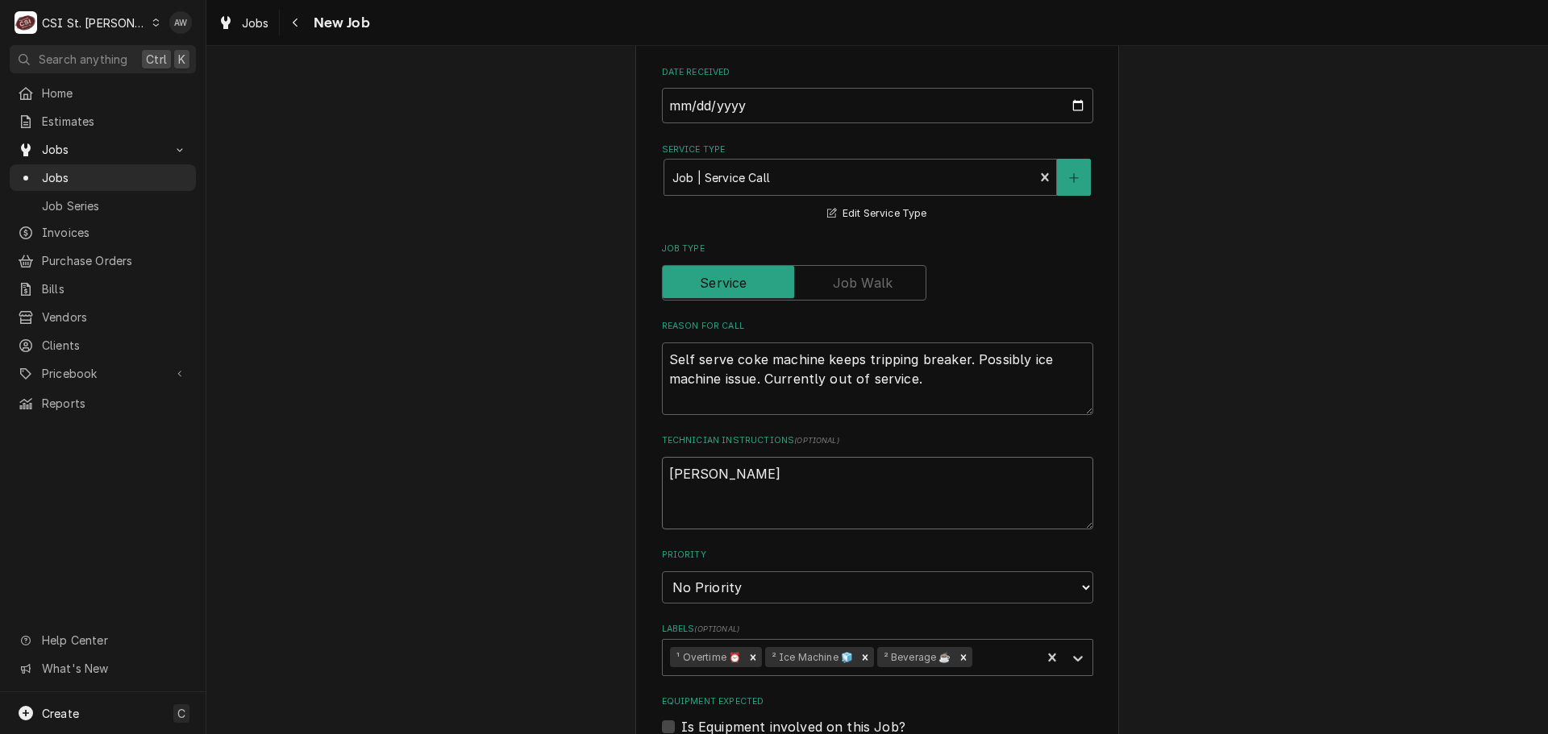
type textarea "jef"
type textarea "x"
type textarea "je"
type textarea "x"
type textarea "j"
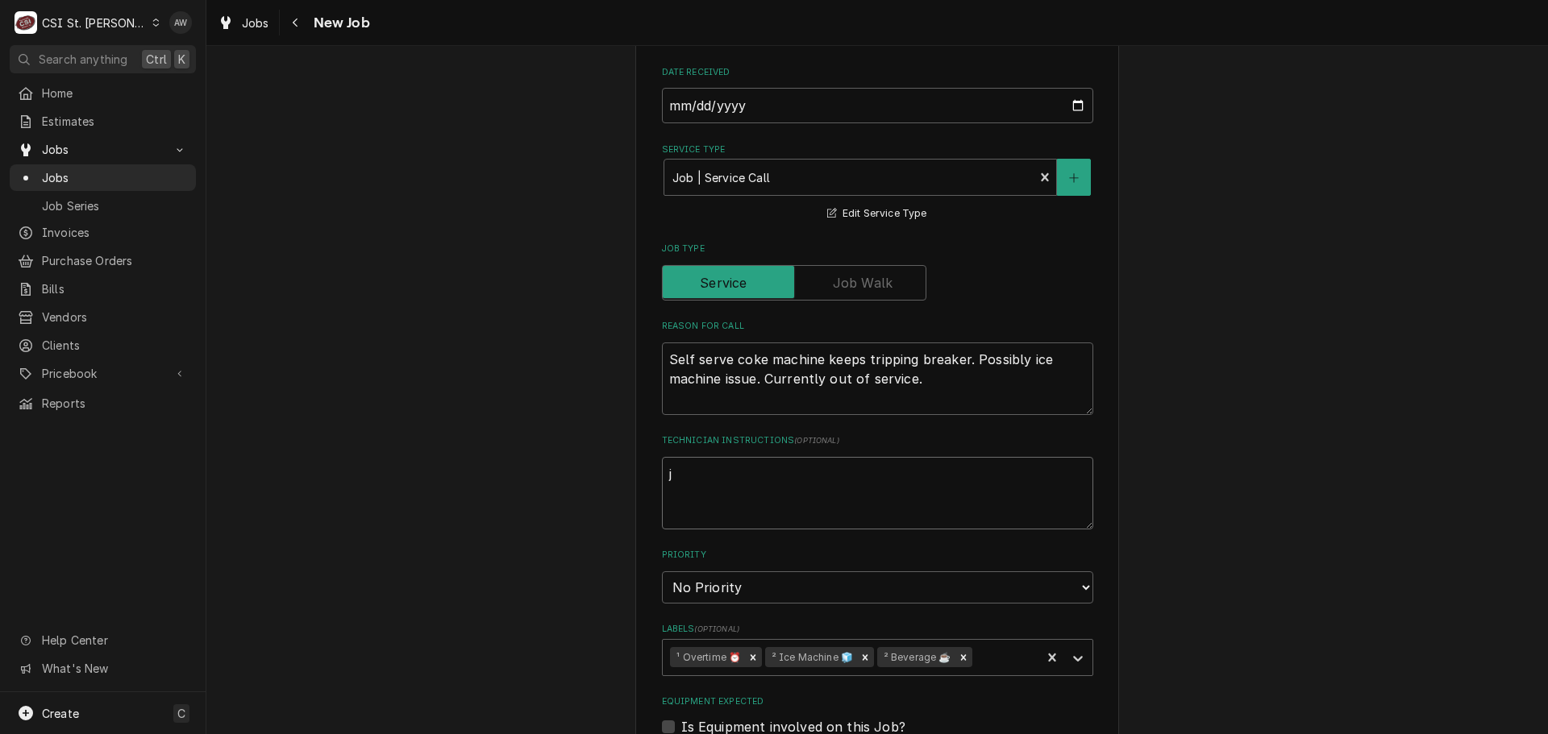
type textarea "x"
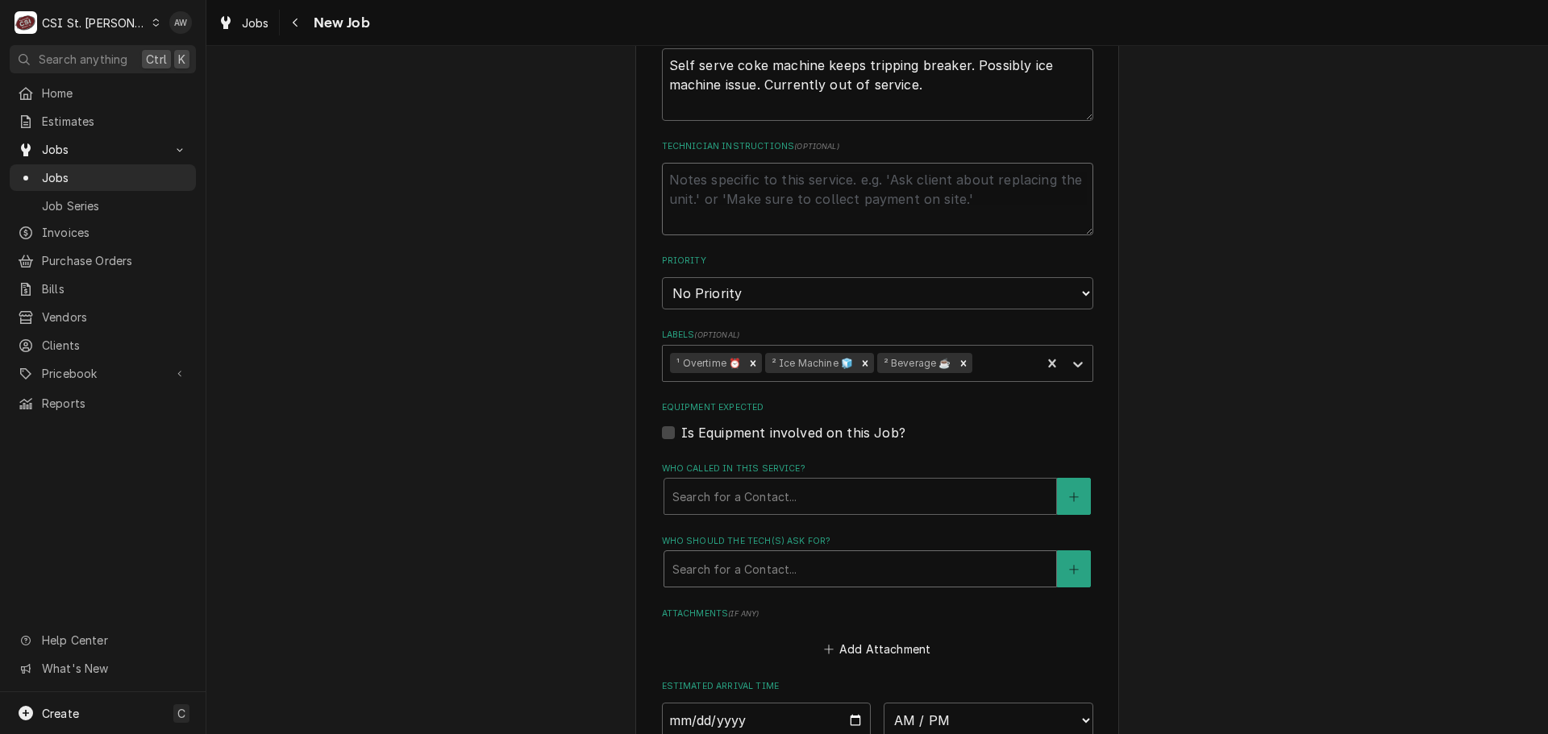
scroll to position [1209, 0]
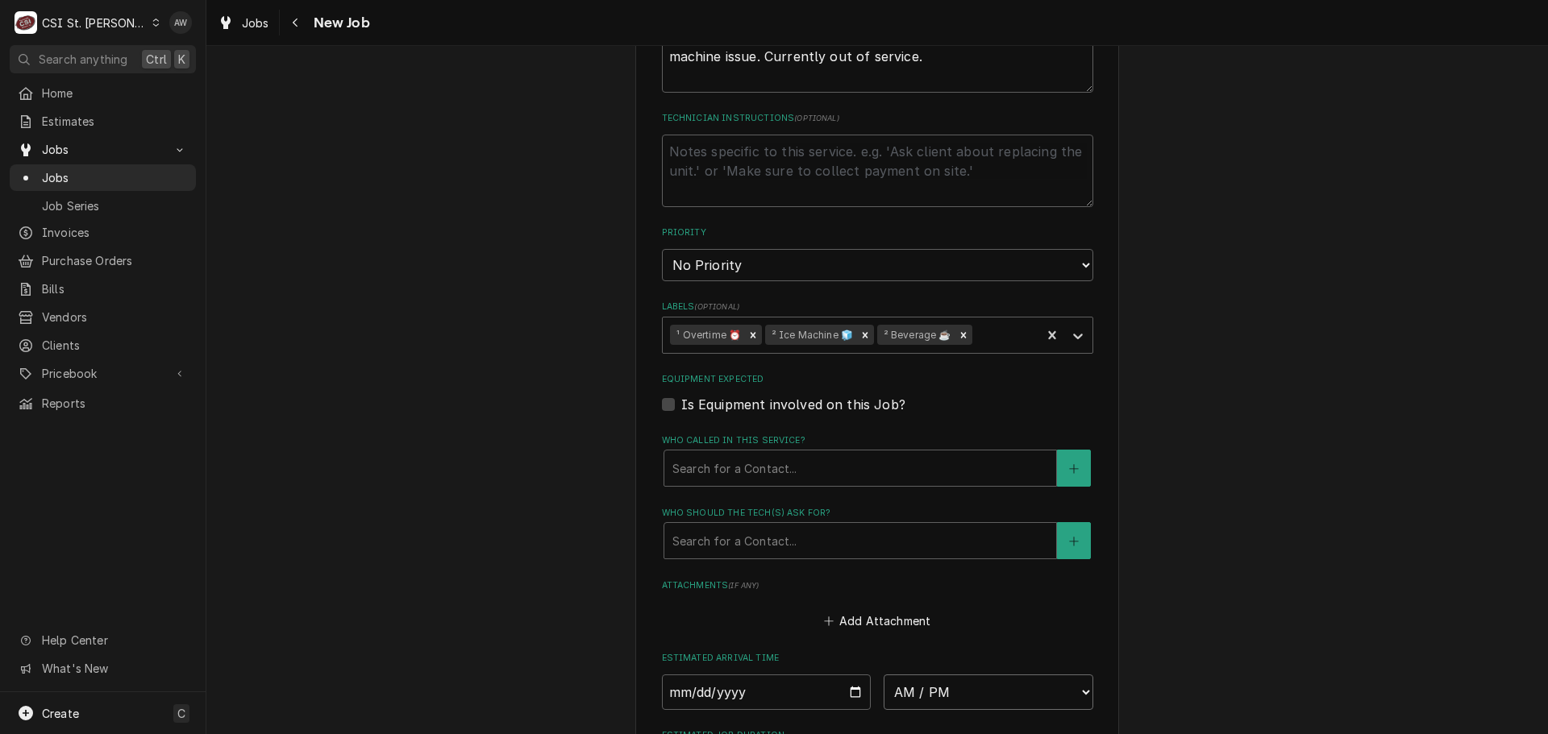
click at [903, 676] on select "AM / PM 6:00 AM 6:15 AM 6:30 AM 6:45 AM 7:00 AM 7:15 AM 7:30 AM 7:45 AM 8:00 AM…" at bounding box center [989, 692] width 210 height 35
select select "17:00:00"
click at [884, 675] on select "AM / PM 6:00 AM 6:15 AM 6:30 AM 6:45 AM 7:00 AM 7:15 AM 7:30 AM 7:45 AM 8:00 AM…" at bounding box center [989, 692] width 210 height 35
click at [846, 676] on input "Date" at bounding box center [767, 692] width 210 height 35
type textarea "x"
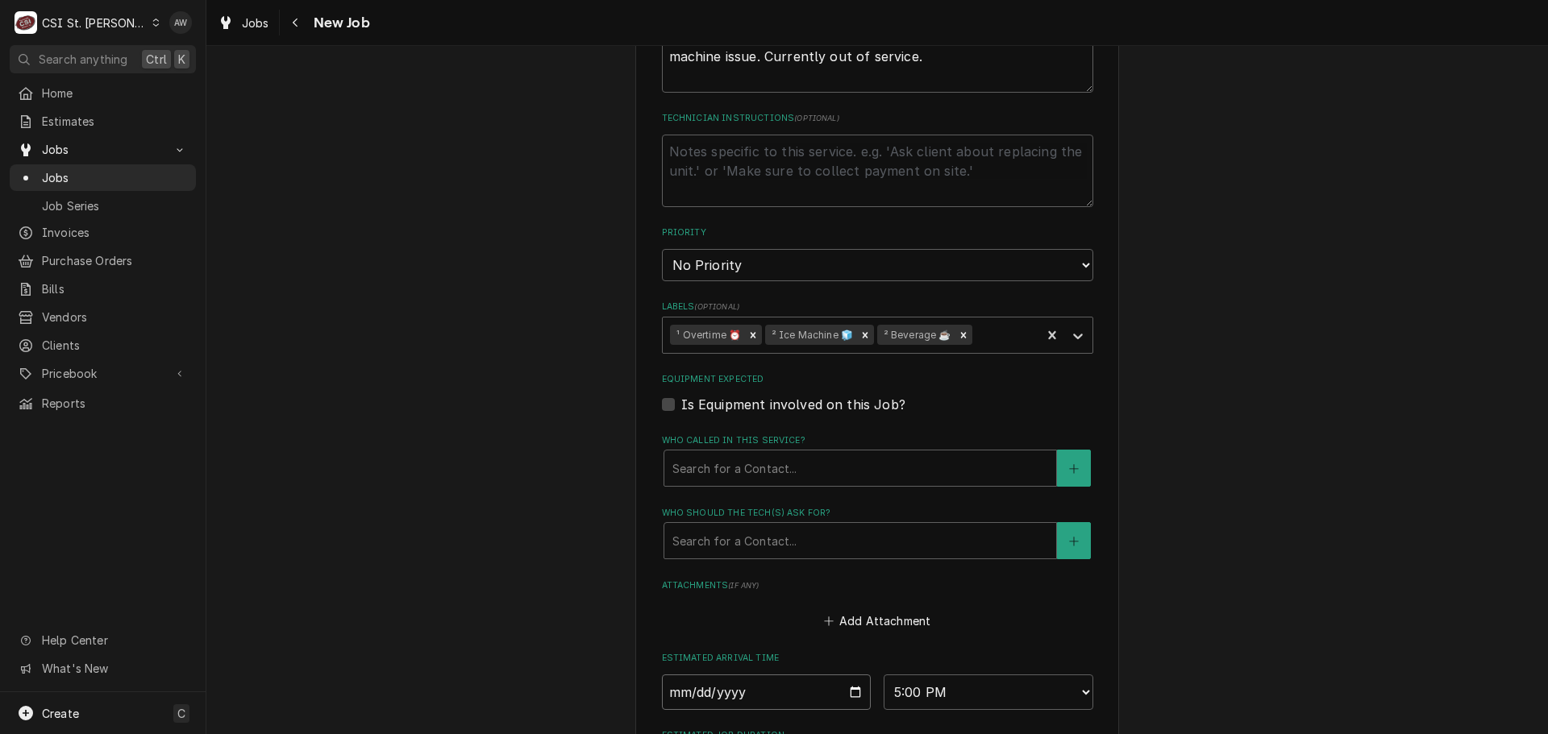
type input "2025-09-13"
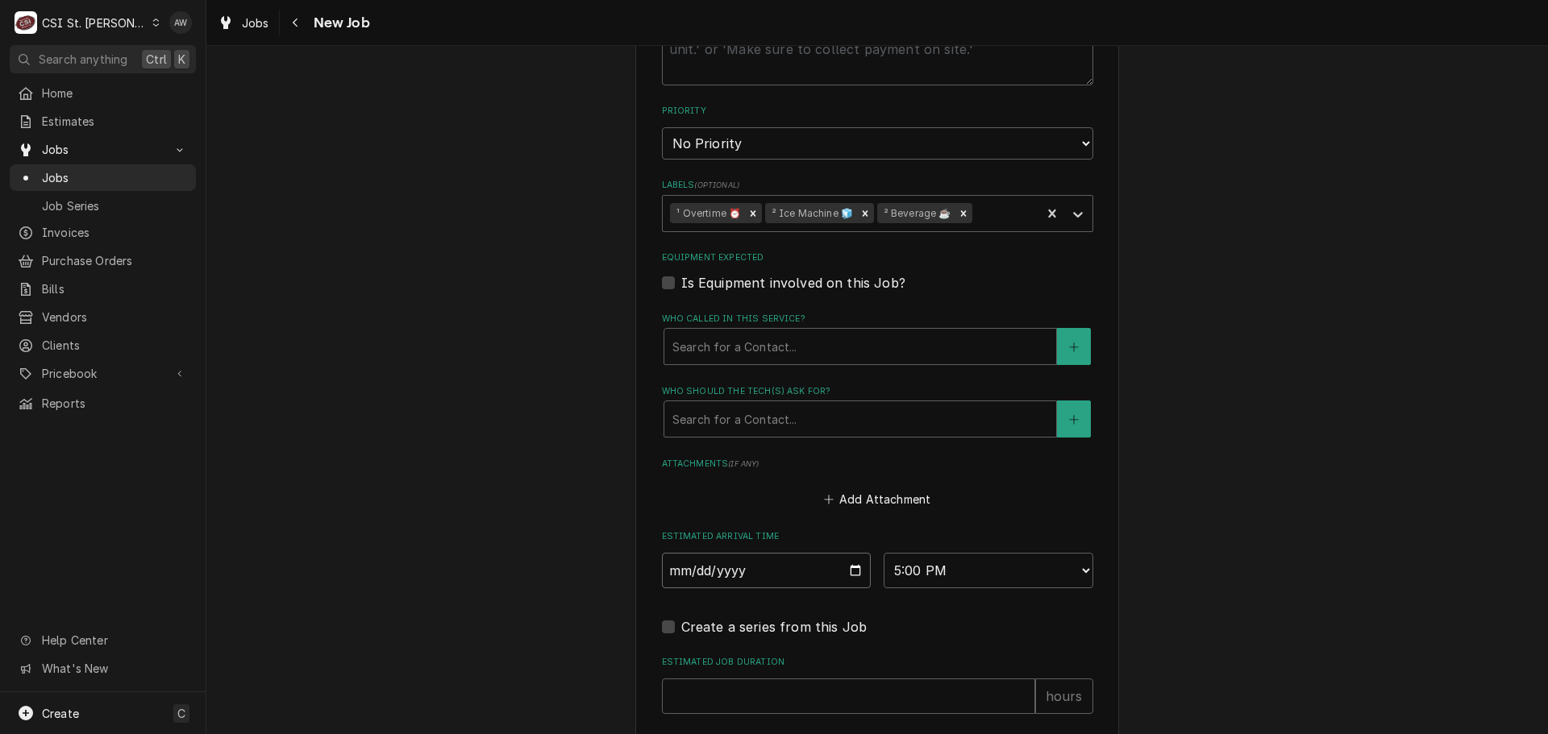
scroll to position [1451, 0]
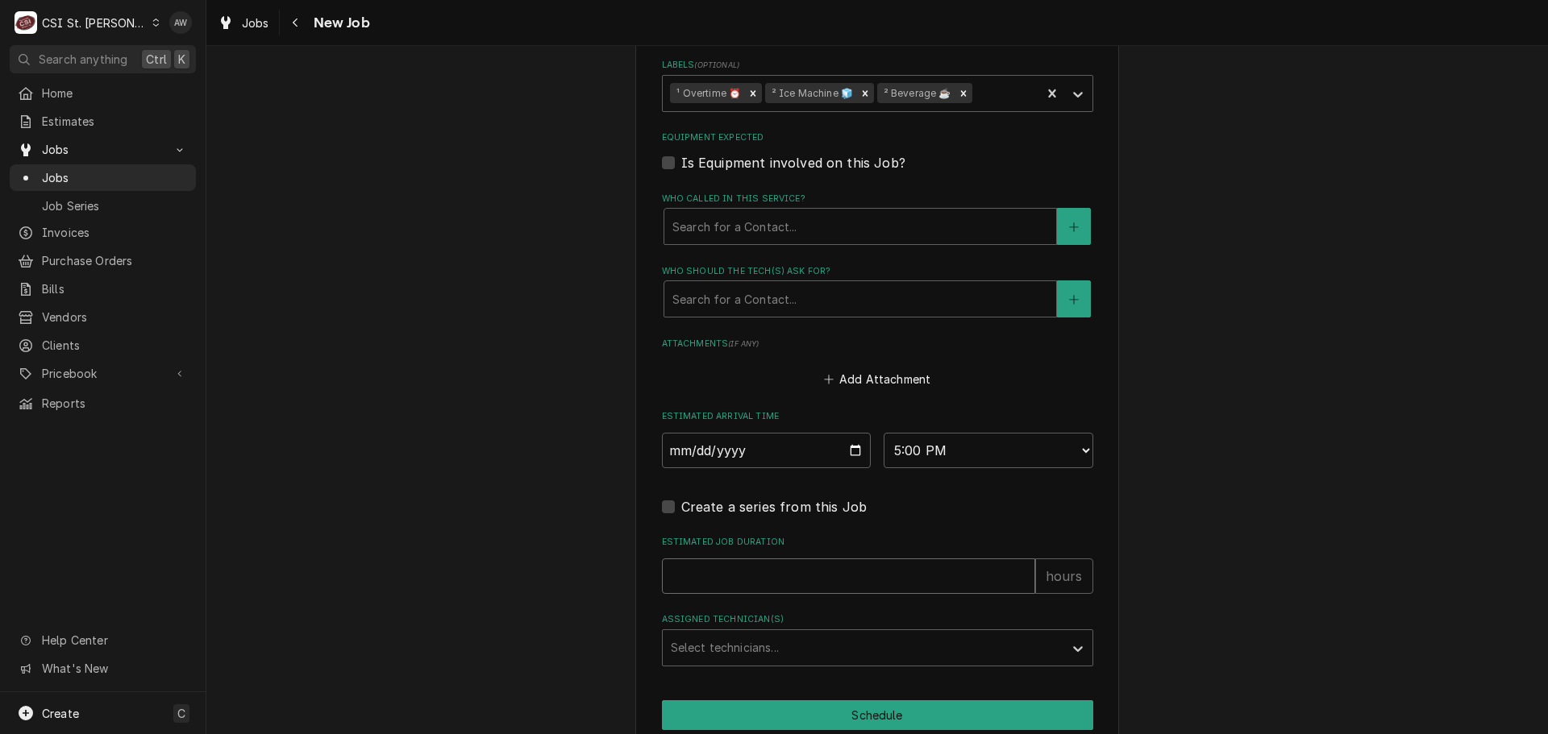
click at [805, 559] on input "Estimated Job Duration" at bounding box center [848, 576] width 373 height 35
type textarea "x"
type input "4"
type textarea "x"
type input "4"
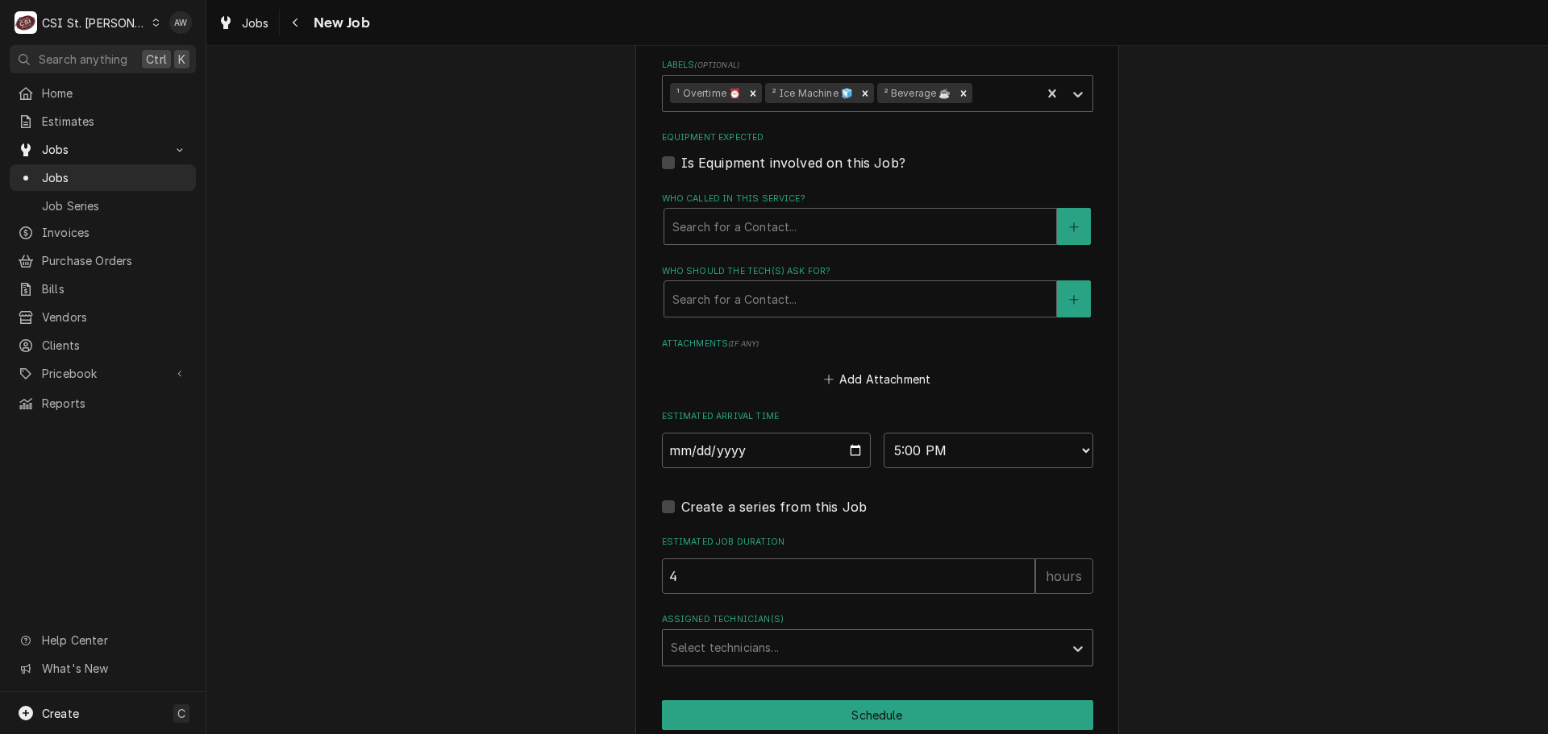
click at [795, 637] on div "Assigned Technician(s)" at bounding box center [863, 648] width 385 height 29
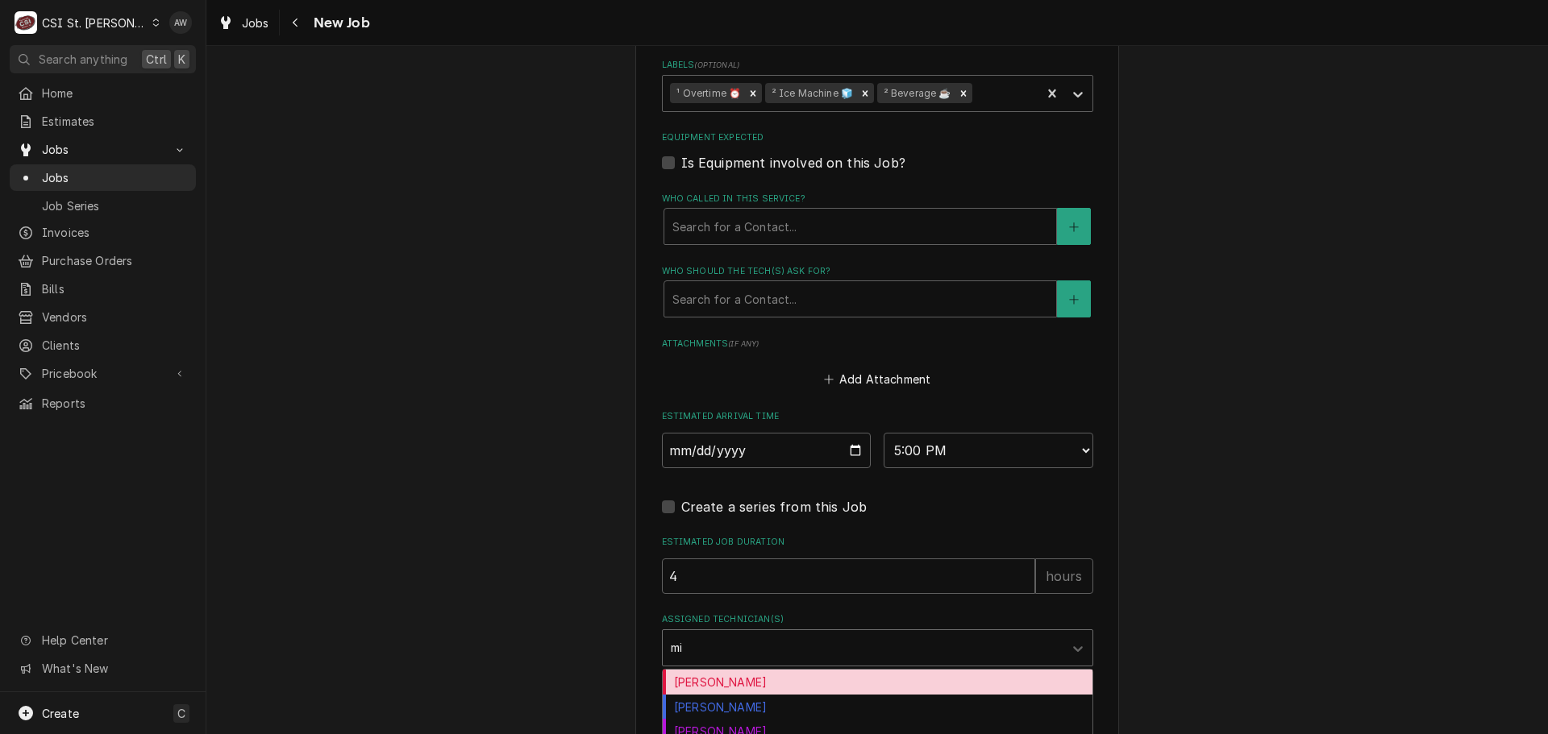
type input "mik"
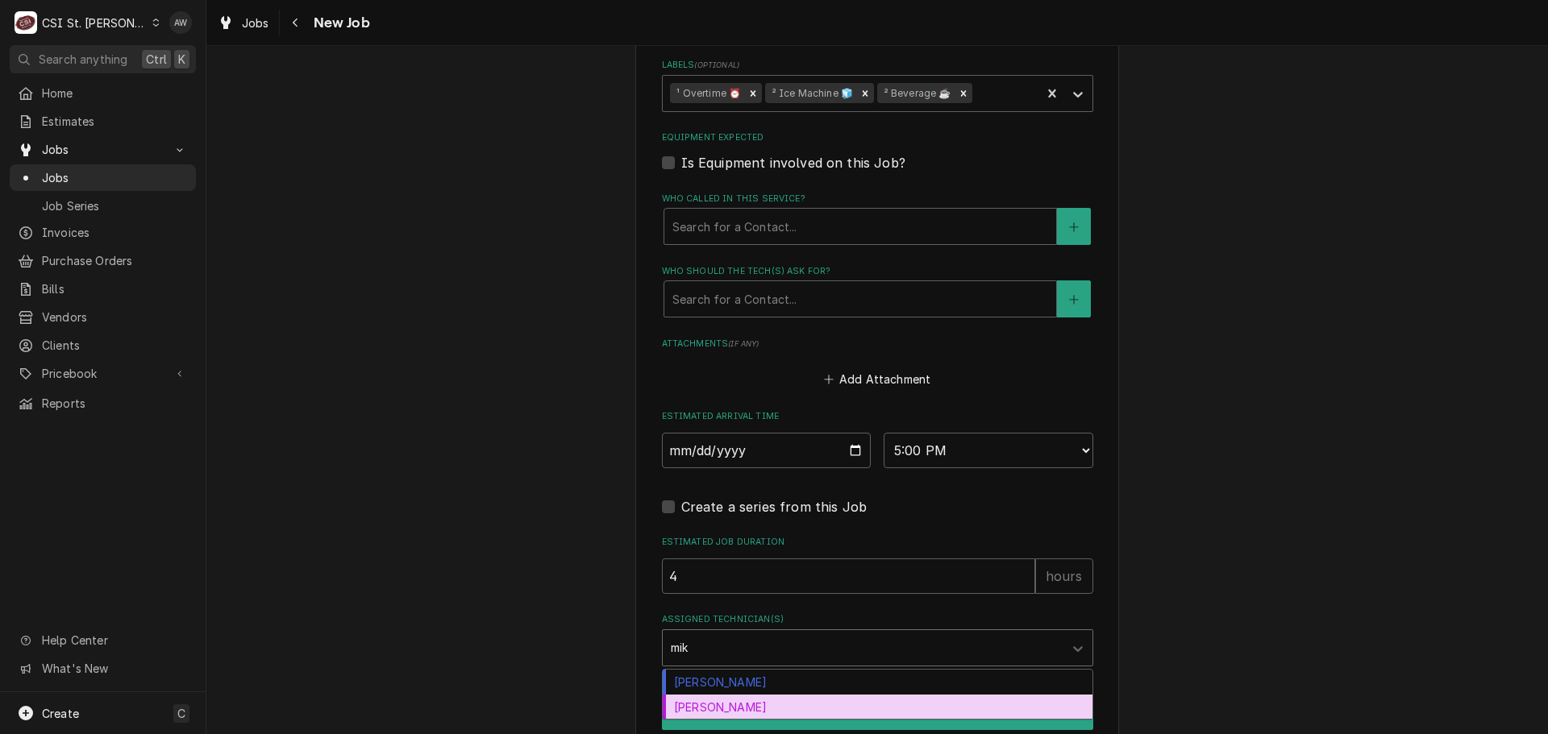
click at [762, 695] on div "Mike Baker" at bounding box center [878, 707] width 430 height 25
type textarea "x"
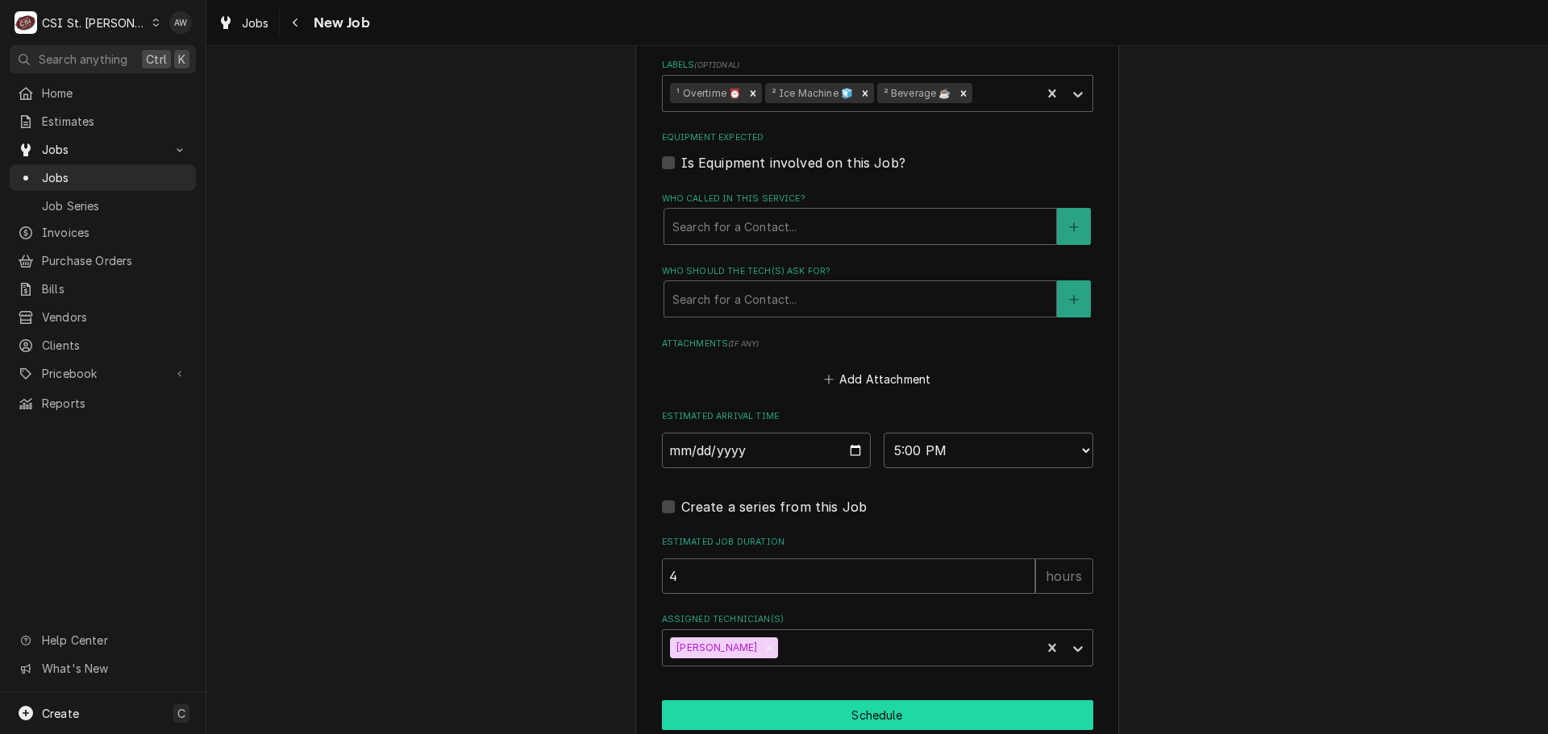
click at [749, 701] on button "Schedule" at bounding box center [877, 716] width 431 height 30
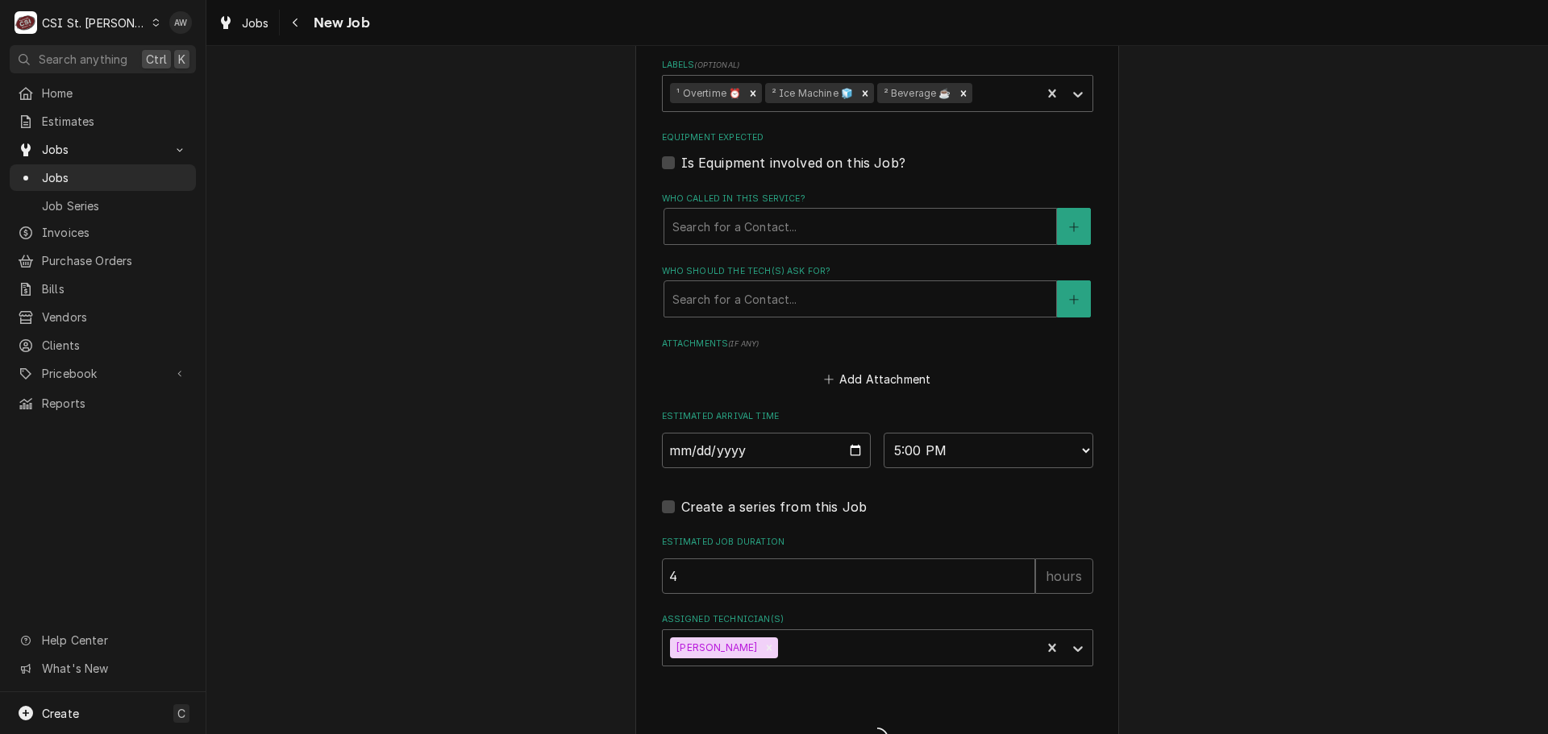
type textarea "x"
